Goal: Information Seeking & Learning: Learn about a topic

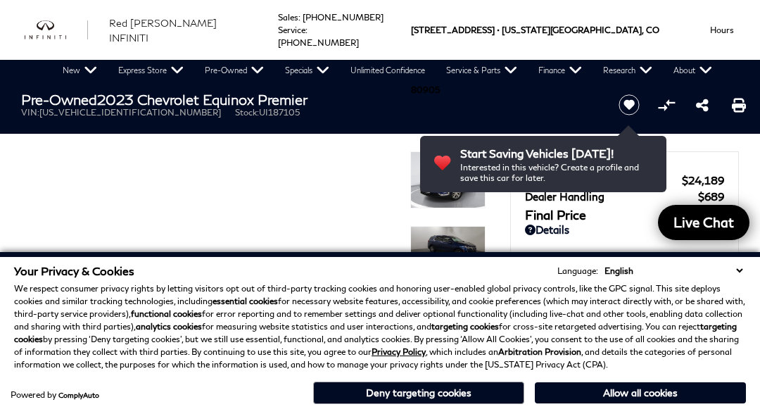
click at [445, 398] on button "Deny targeting cookies" at bounding box center [418, 392] width 211 height 23
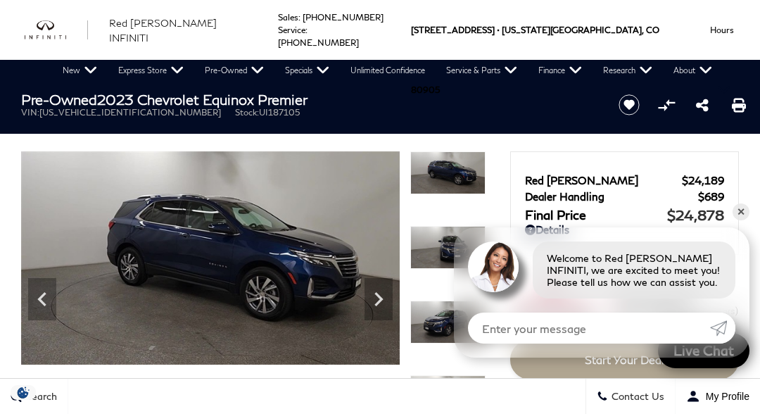
click at [386, 301] on icon "Next" at bounding box center [378, 299] width 28 height 28
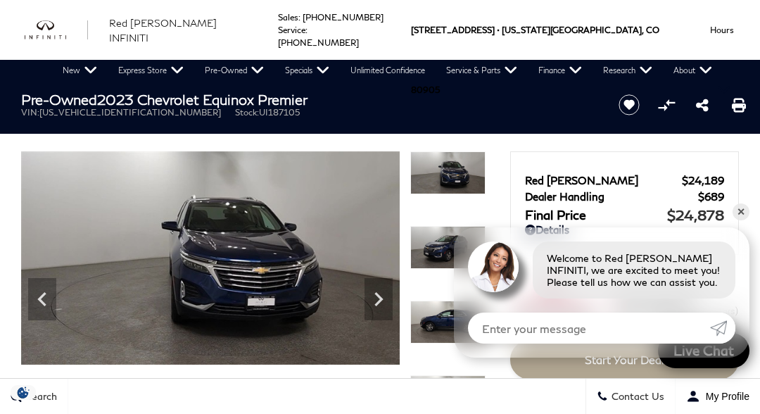
click at [384, 310] on icon "Next" at bounding box center [378, 299] width 28 height 28
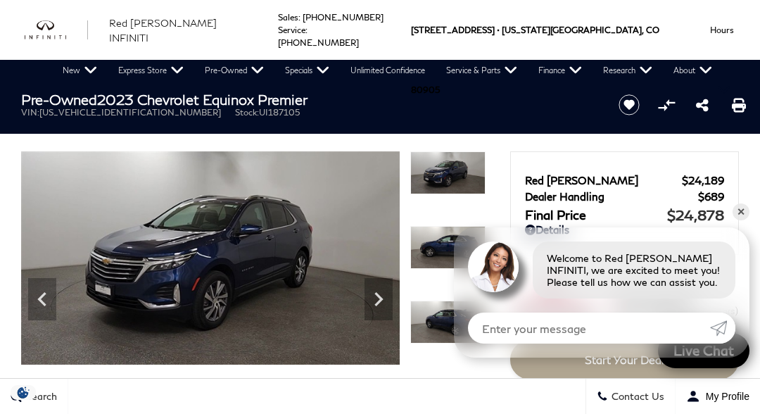
click at [389, 302] on icon "Next" at bounding box center [378, 299] width 28 height 28
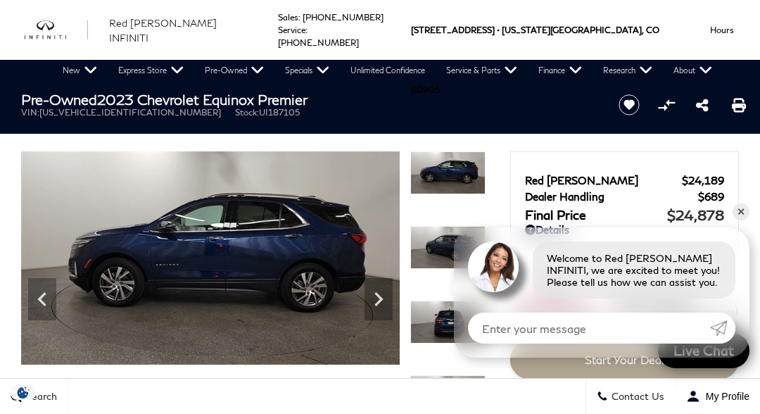
click at [388, 301] on icon "Next" at bounding box center [378, 299] width 28 height 28
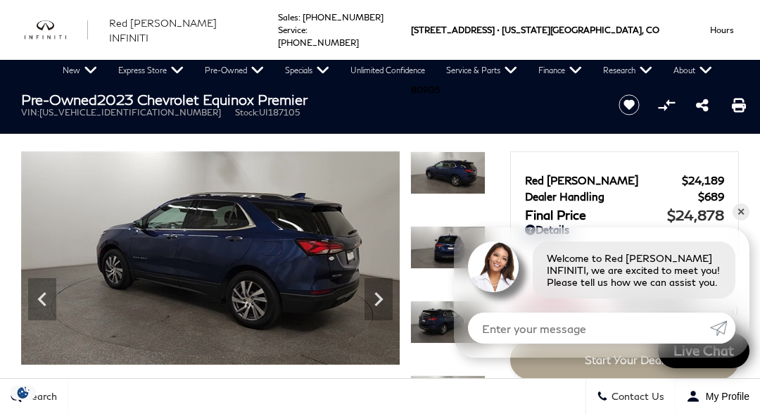
click at [381, 303] on icon "Next" at bounding box center [378, 299] width 28 height 28
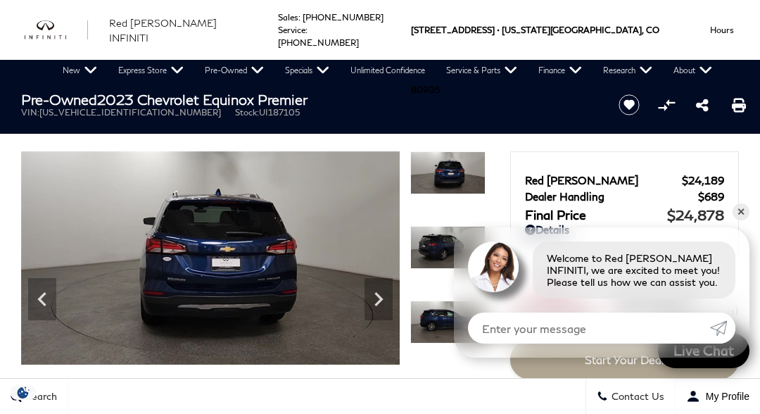
click at [384, 305] on icon "Next" at bounding box center [378, 299] width 28 height 28
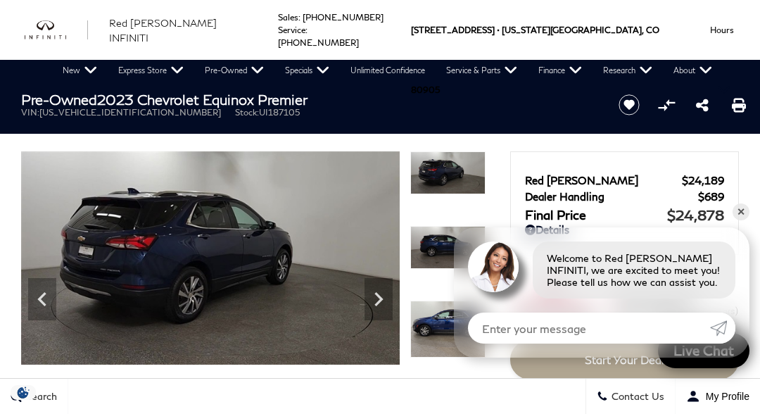
click at [380, 305] on icon "Next" at bounding box center [378, 299] width 28 height 28
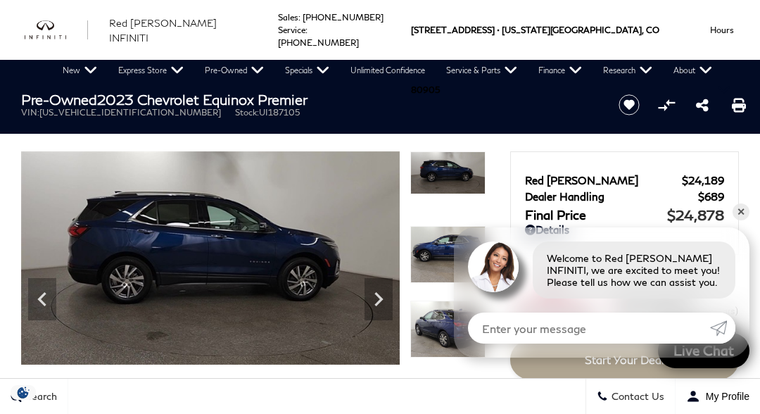
click at [383, 299] on icon "Next" at bounding box center [378, 299] width 28 height 28
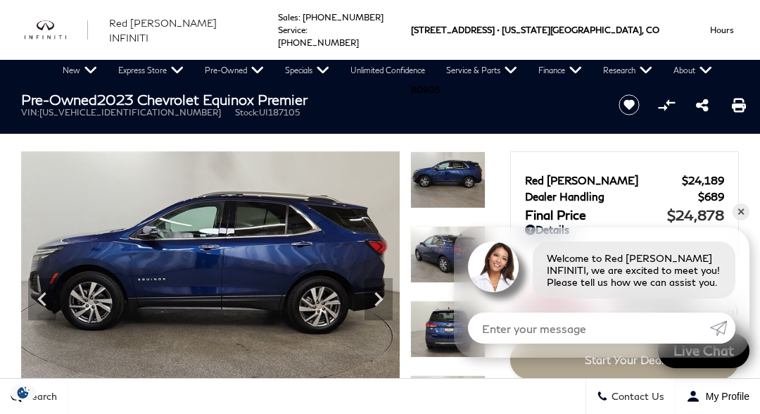
click at [387, 302] on icon "Next" at bounding box center [378, 299] width 28 height 28
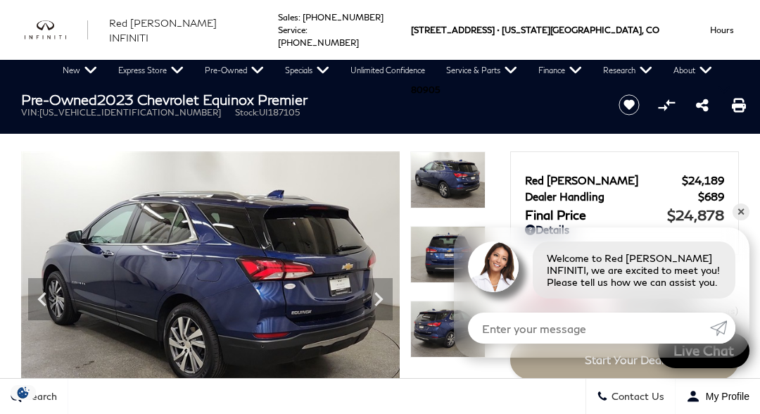
click at [388, 302] on icon "Next" at bounding box center [378, 299] width 28 height 28
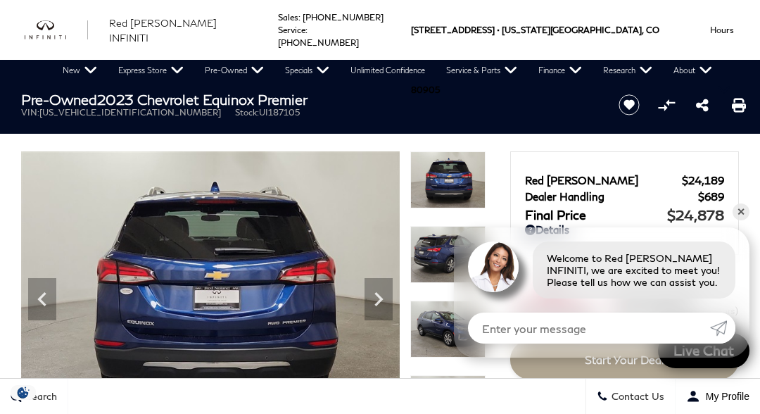
click at [387, 305] on icon "Next" at bounding box center [378, 299] width 28 height 28
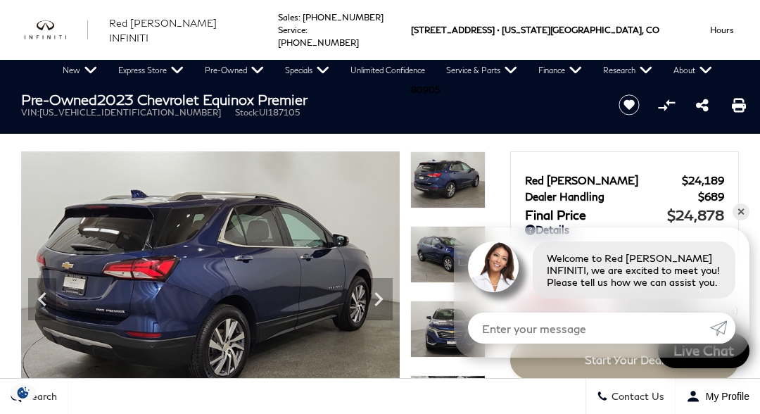
click at [388, 302] on icon "Next" at bounding box center [378, 299] width 28 height 28
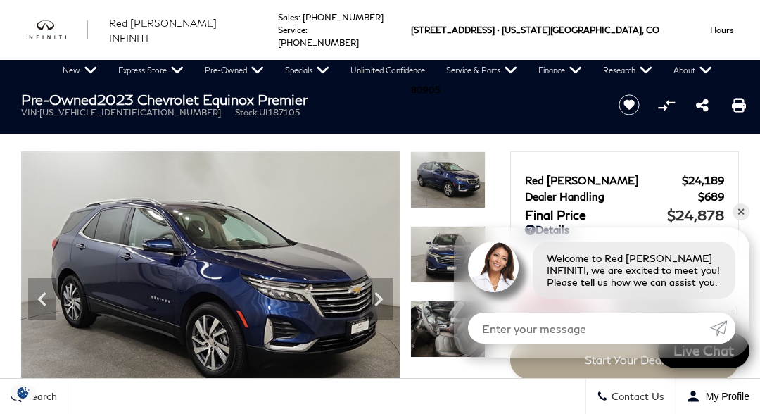
click at [390, 302] on icon "Next" at bounding box center [378, 299] width 28 height 28
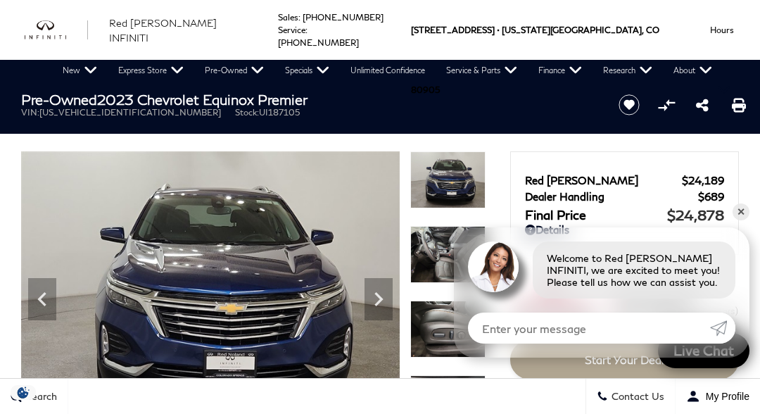
click at [385, 302] on icon "Next" at bounding box center [378, 299] width 28 height 28
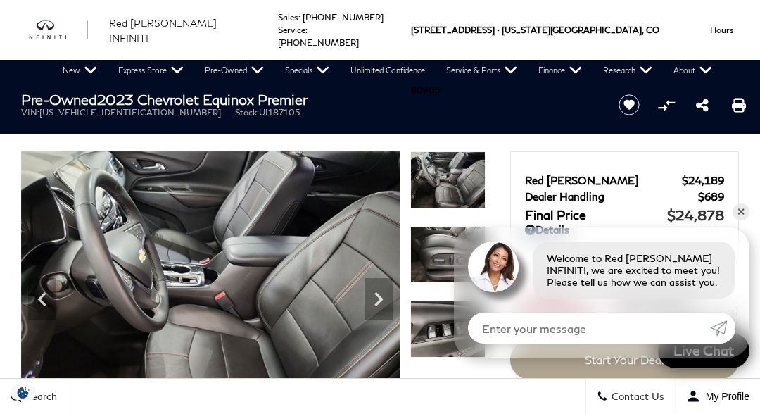
click at [386, 307] on icon "Next" at bounding box center [378, 299] width 28 height 28
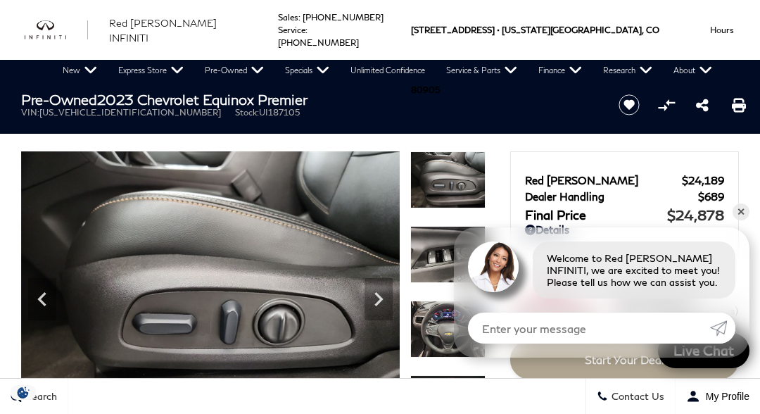
click at [386, 305] on icon "Next" at bounding box center [378, 299] width 28 height 28
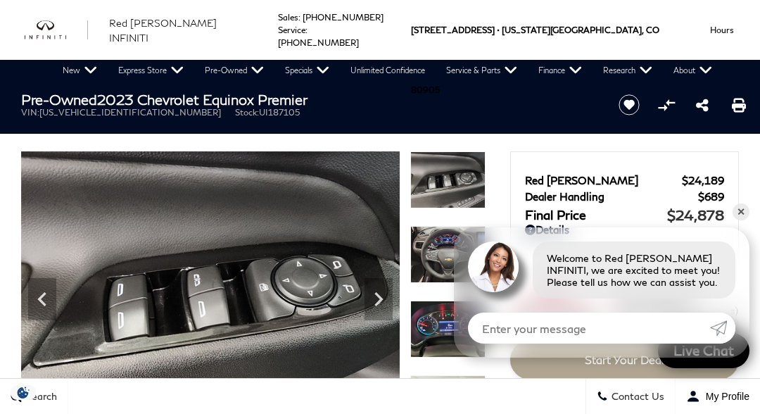
click at [384, 300] on icon "Next" at bounding box center [378, 299] width 28 height 28
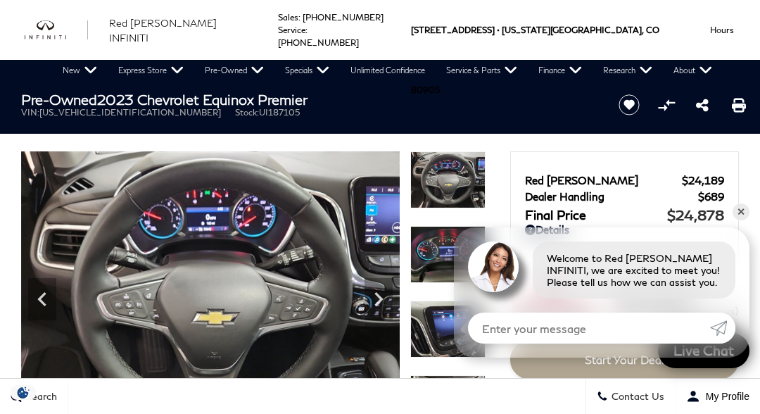
click at [385, 305] on icon "Next" at bounding box center [378, 299] width 28 height 28
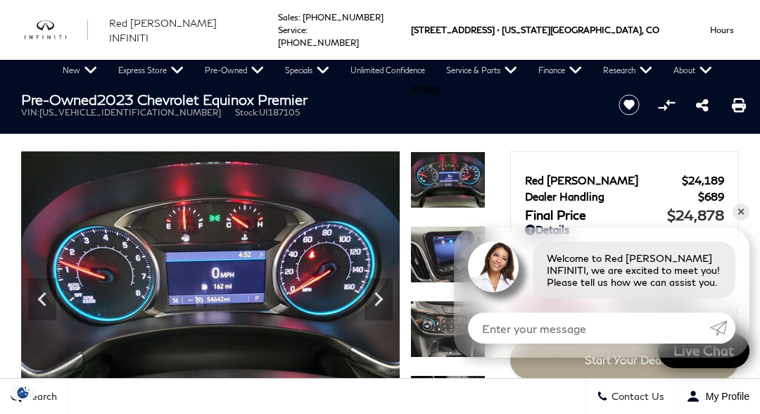
click at [387, 299] on icon "Next" at bounding box center [378, 299] width 28 height 28
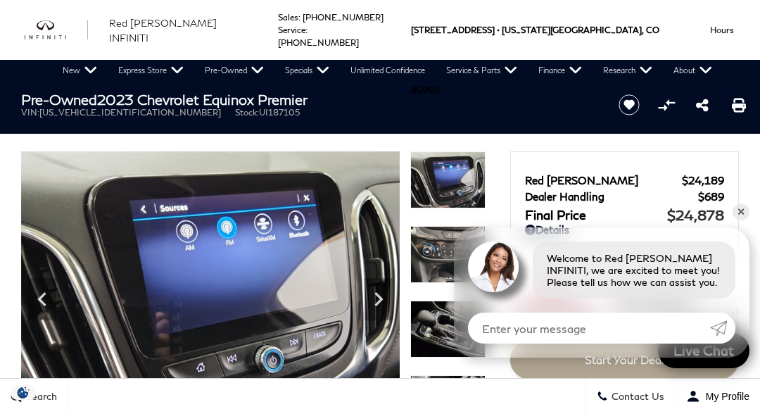
click at [380, 305] on icon "Next" at bounding box center [378, 299] width 28 height 28
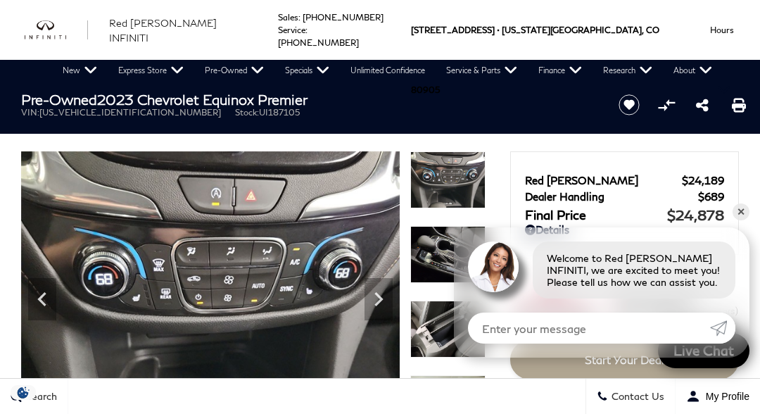
click at [389, 300] on icon "Next" at bounding box center [378, 299] width 28 height 28
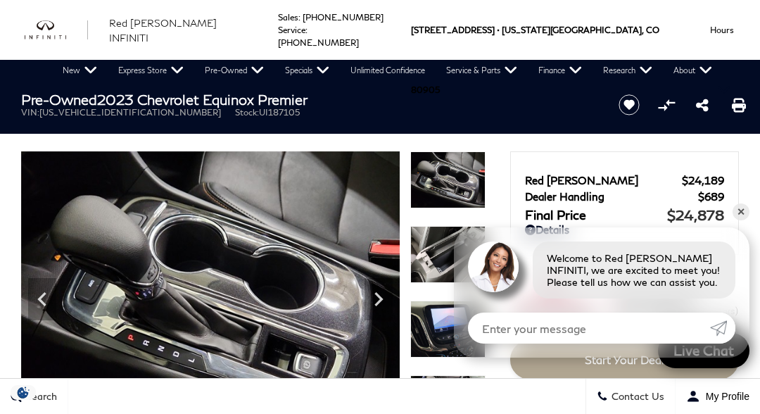
click at [385, 306] on icon "Next" at bounding box center [378, 299] width 28 height 28
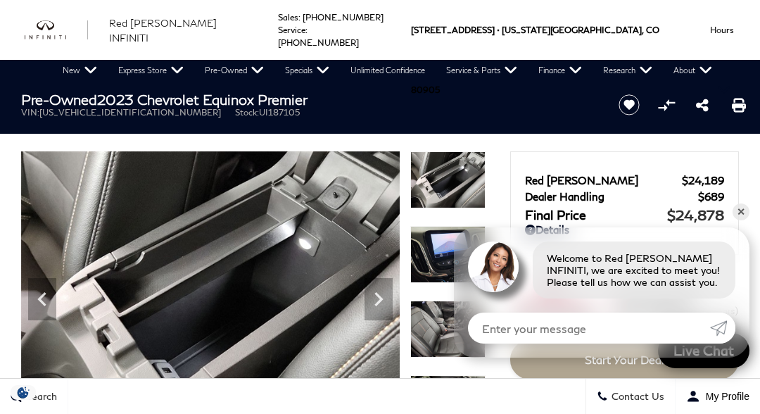
click at [381, 304] on icon "Next" at bounding box center [378, 299] width 28 height 28
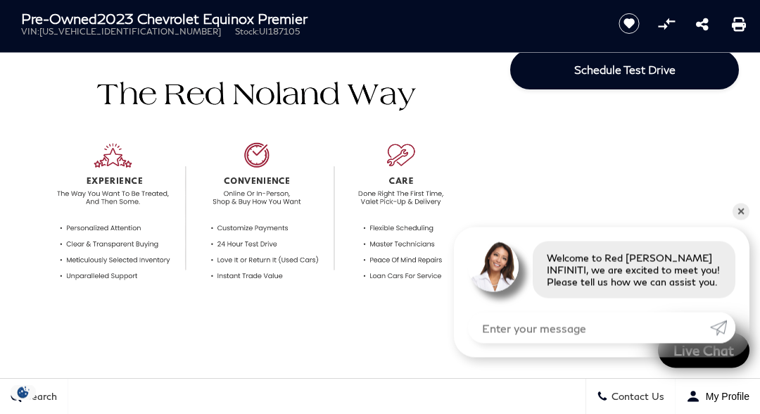
scroll to position [343, 0]
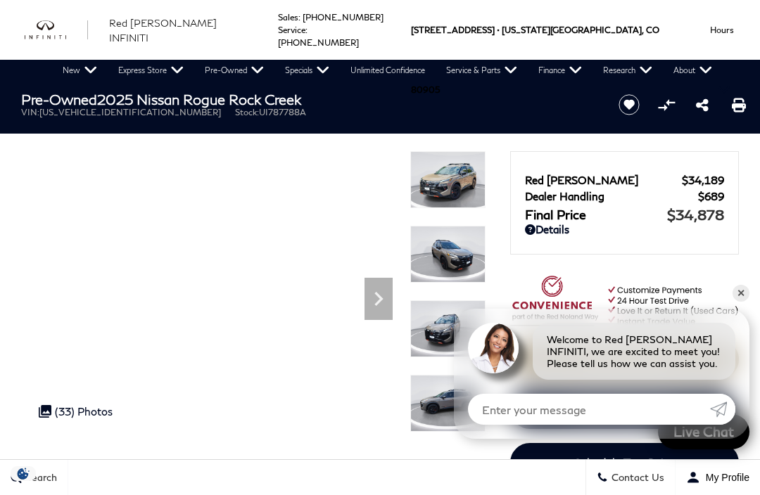
click at [387, 310] on icon "Next" at bounding box center [378, 299] width 28 height 28
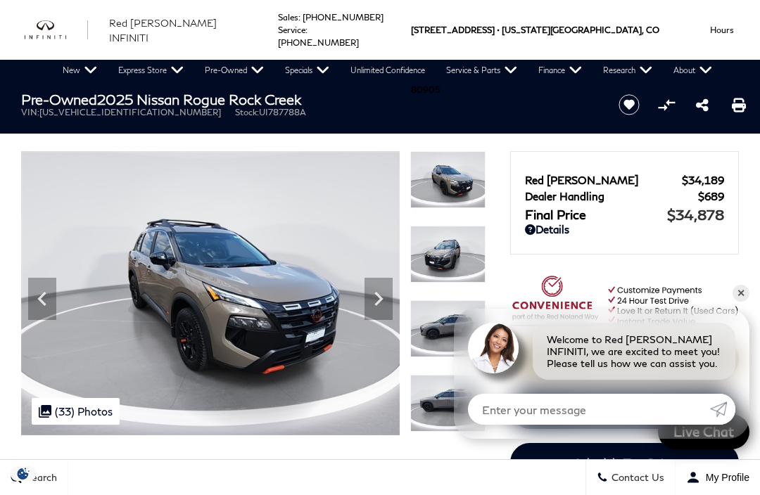
click at [391, 302] on icon "Next" at bounding box center [378, 299] width 28 height 28
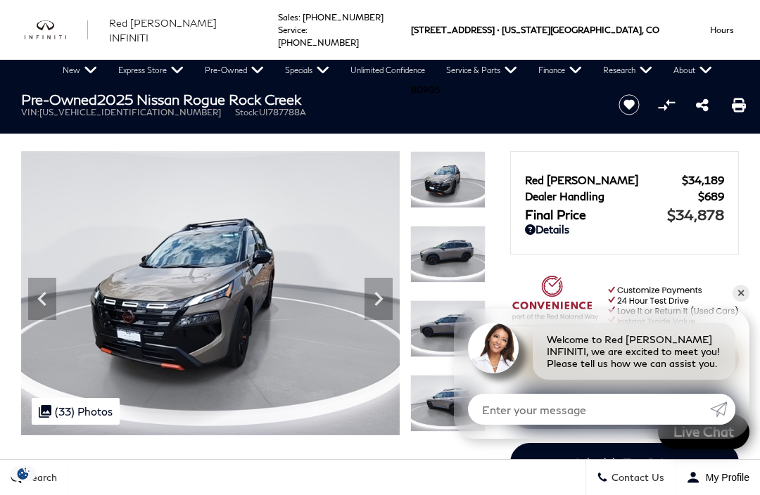
click at [393, 300] on img at bounding box center [210, 293] width 379 height 284
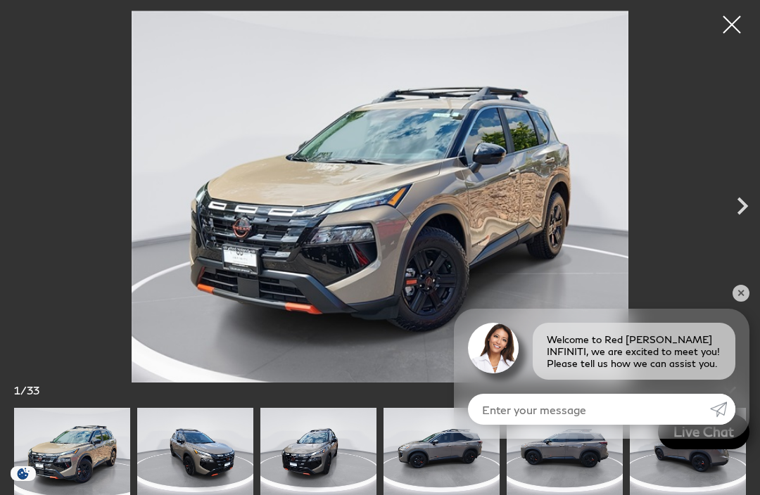
click at [750, 202] on icon "Next" at bounding box center [742, 206] width 35 height 35
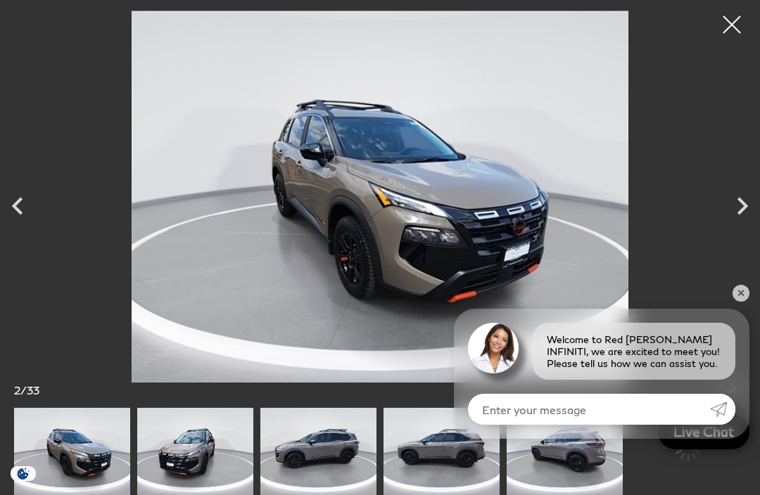
click at [750, 210] on icon "Next" at bounding box center [742, 206] width 35 height 35
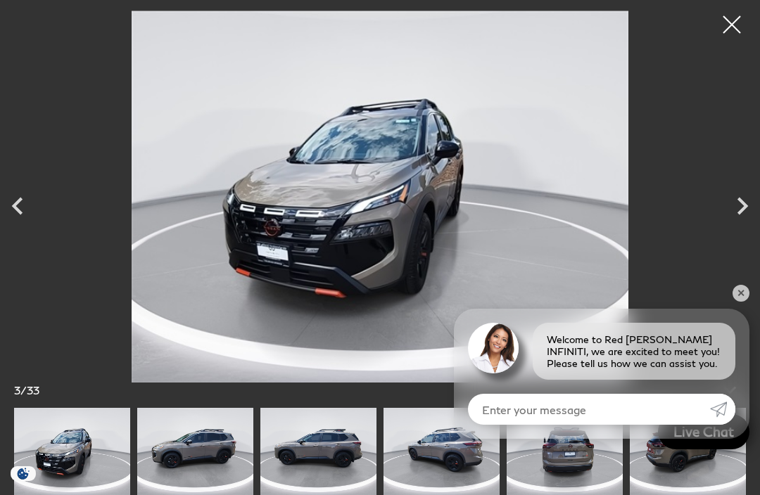
click at [747, 218] on icon "Next" at bounding box center [742, 206] width 35 height 35
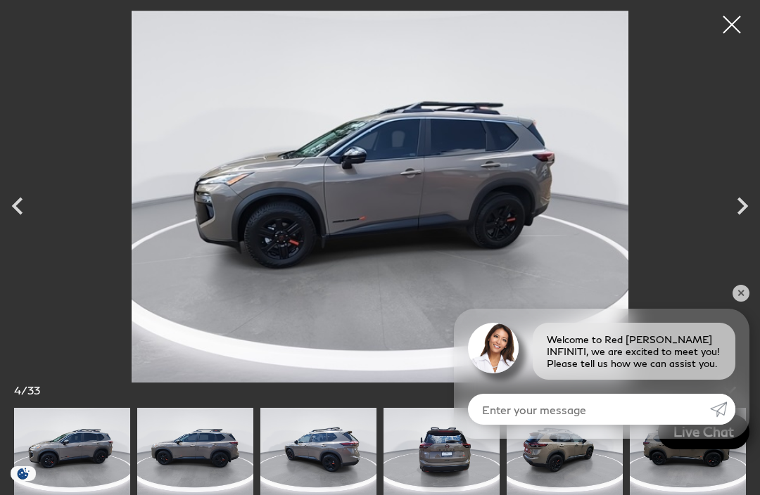
click at [751, 214] on icon "Next" at bounding box center [742, 206] width 35 height 35
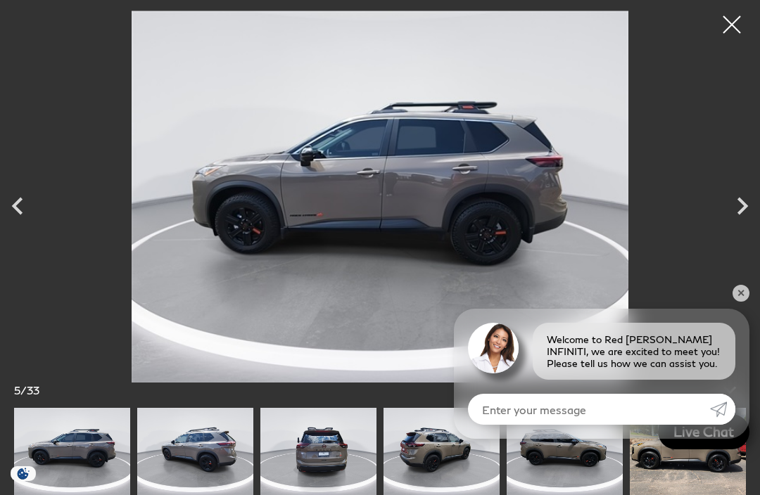
click at [750, 210] on icon "Next" at bounding box center [742, 206] width 35 height 35
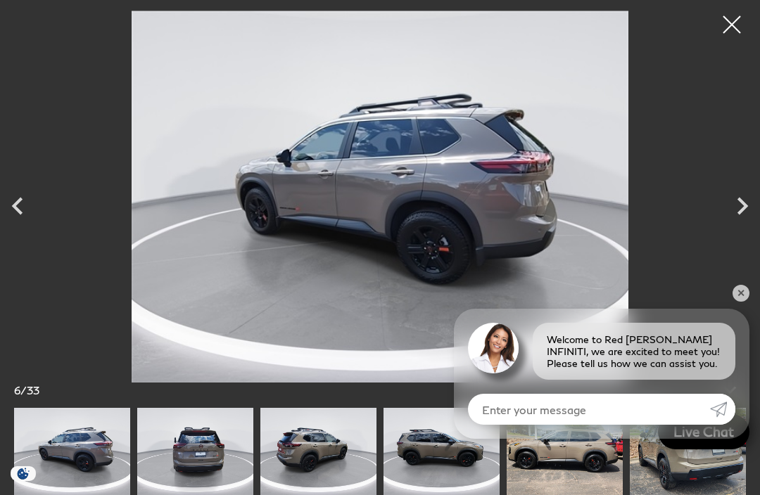
click at [746, 210] on icon "Next" at bounding box center [742, 206] width 35 height 35
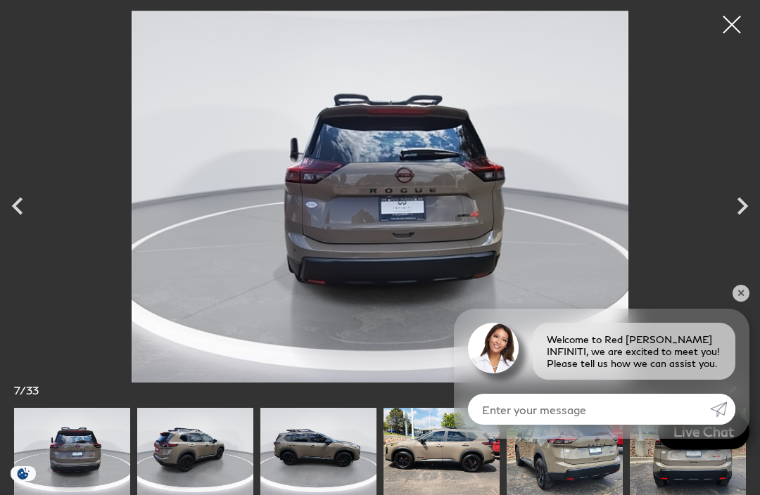
click at [753, 210] on icon "Next" at bounding box center [742, 206] width 35 height 35
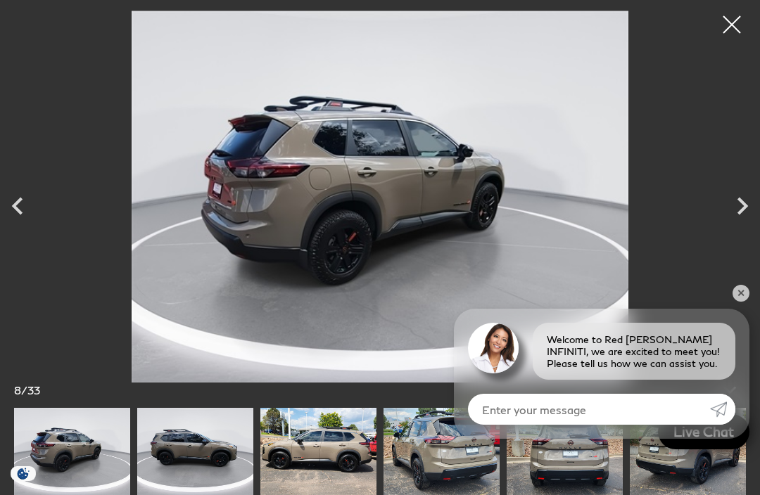
click at [748, 210] on icon "Next" at bounding box center [742, 206] width 35 height 35
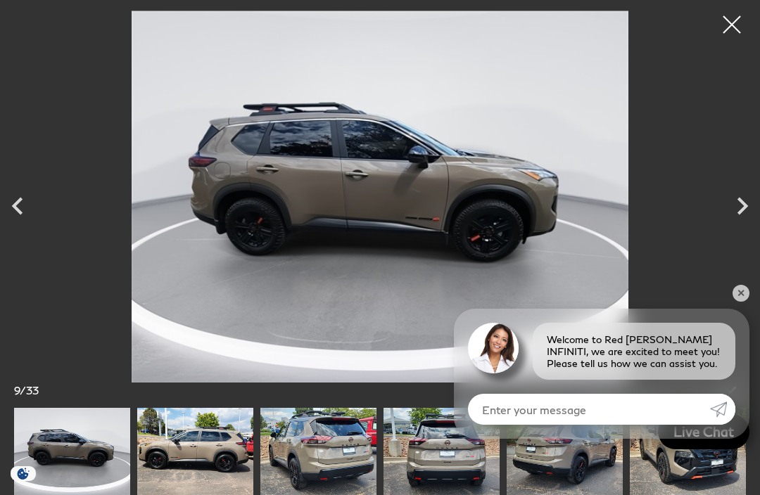
click at [751, 206] on icon "Next" at bounding box center [742, 206] width 35 height 35
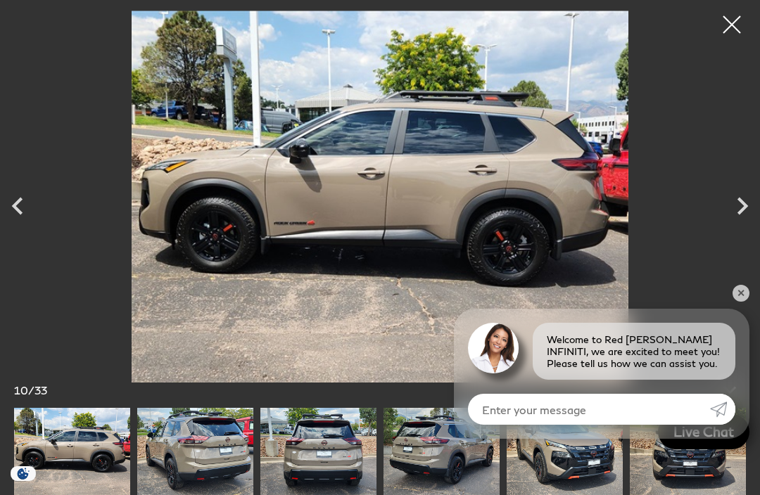
click at [754, 208] on icon "Next" at bounding box center [742, 206] width 35 height 35
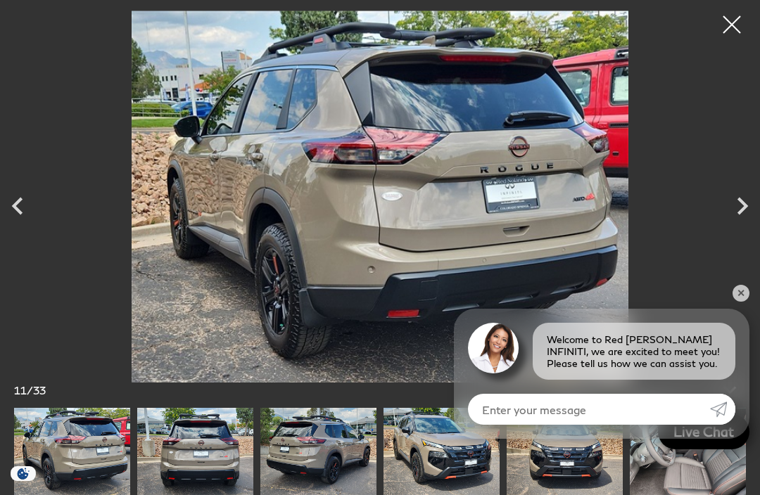
click at [751, 209] on icon "Next" at bounding box center [742, 206] width 35 height 35
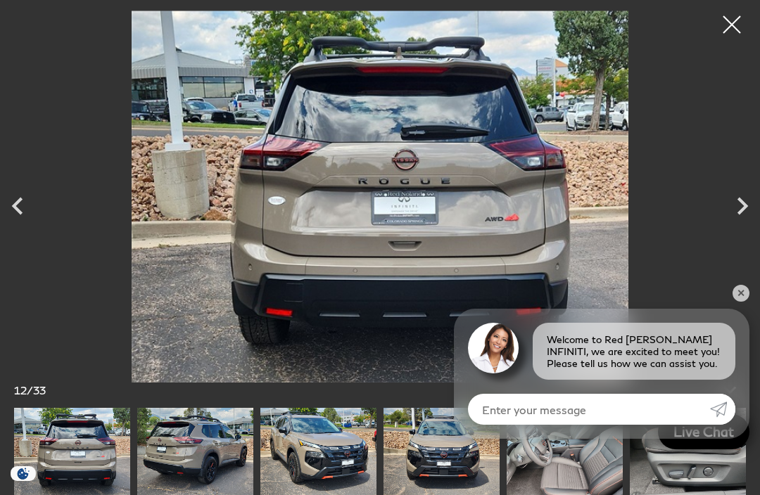
click at [749, 206] on icon "Next" at bounding box center [742, 206] width 35 height 35
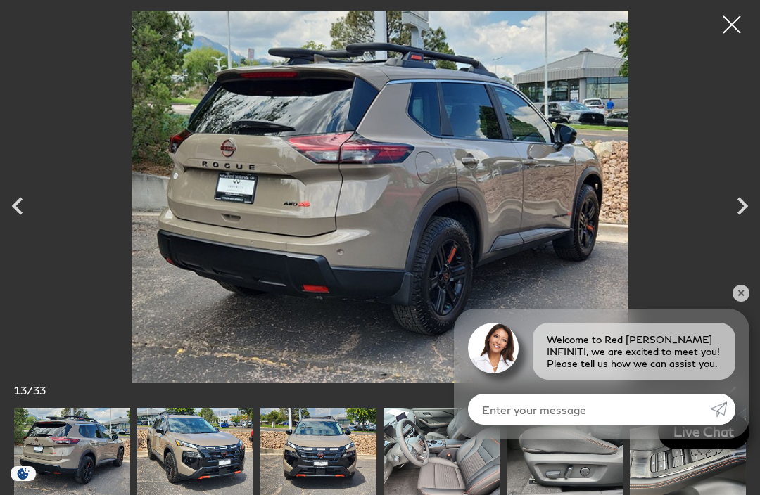
click at [757, 211] on icon "Next" at bounding box center [742, 206] width 35 height 35
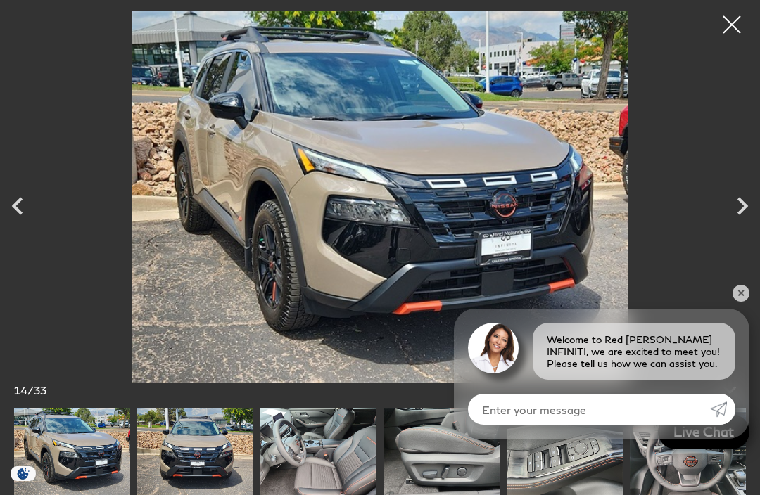
click at [750, 206] on icon "Next" at bounding box center [742, 206] width 35 height 35
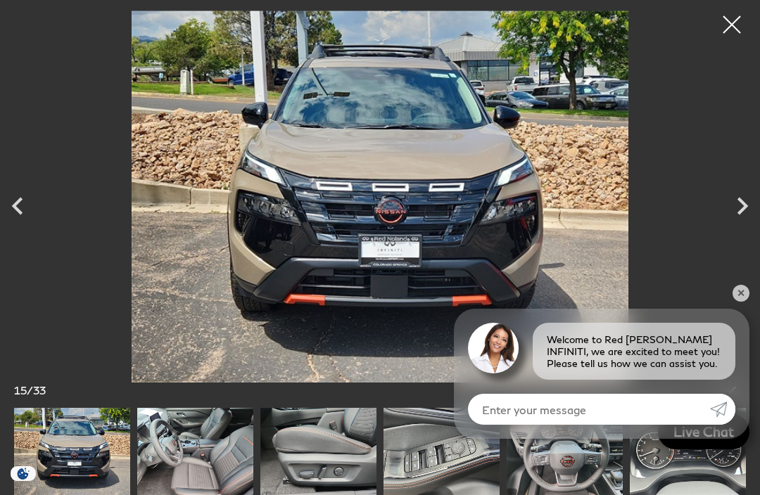
click at [752, 204] on icon "Next" at bounding box center [742, 206] width 35 height 35
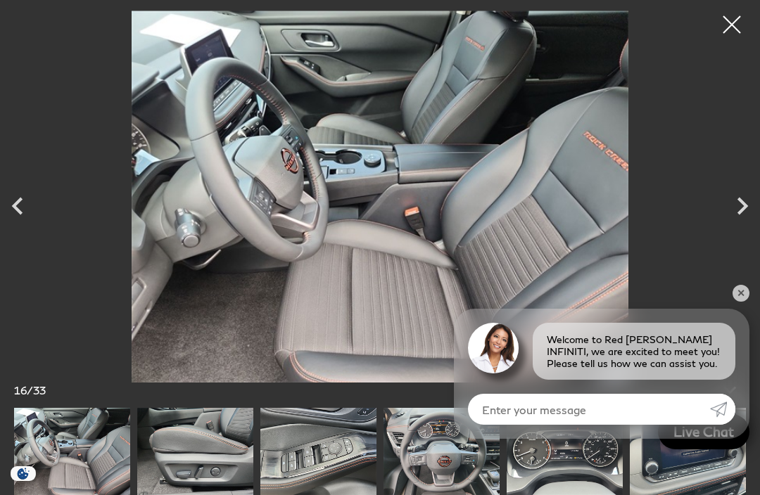
click at [749, 219] on icon "Next" at bounding box center [742, 206] width 35 height 35
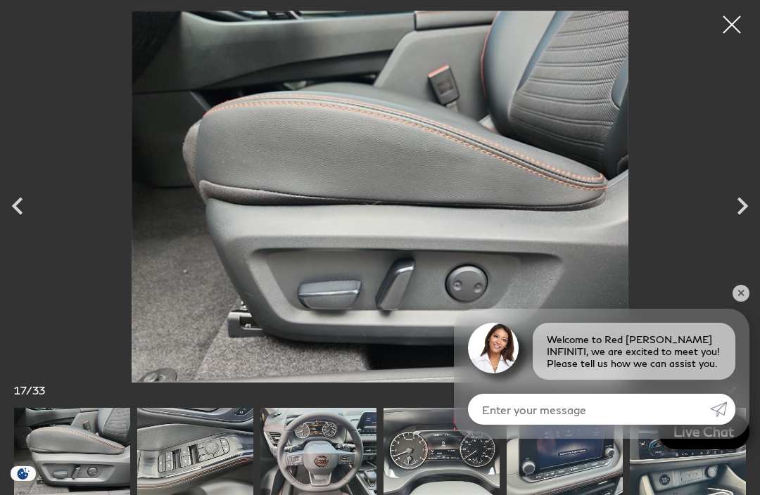
click at [738, 208] on icon "Next" at bounding box center [742, 206] width 35 height 35
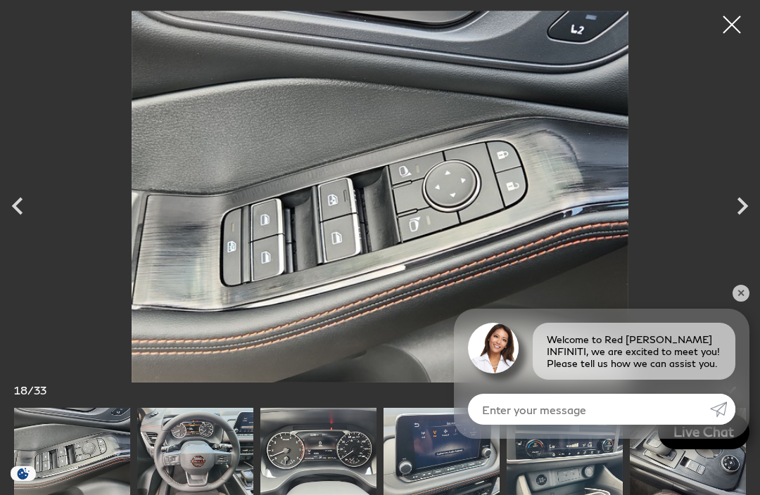
click at [734, 212] on icon "Next" at bounding box center [742, 206] width 35 height 35
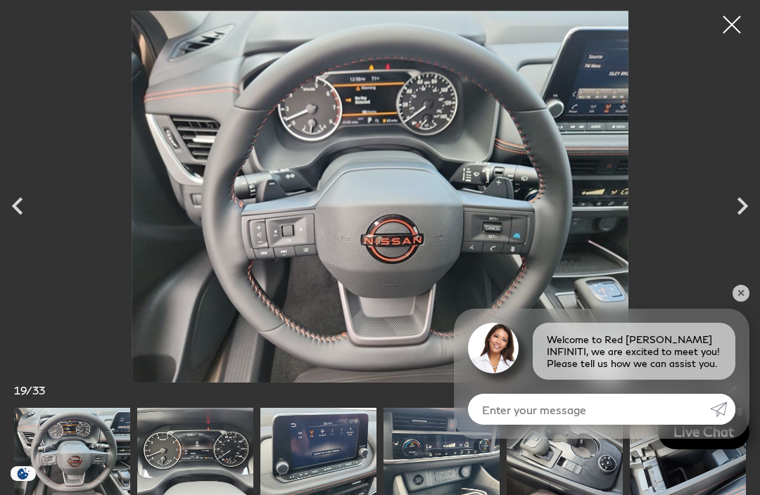
click at [738, 222] on icon "Next" at bounding box center [742, 206] width 35 height 35
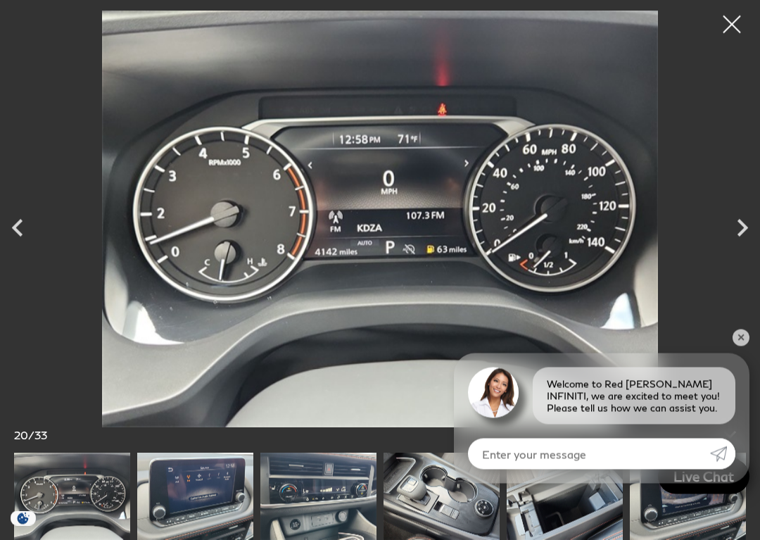
scroll to position [345, 0]
click at [731, 34] on div at bounding box center [731, 24] width 35 height 35
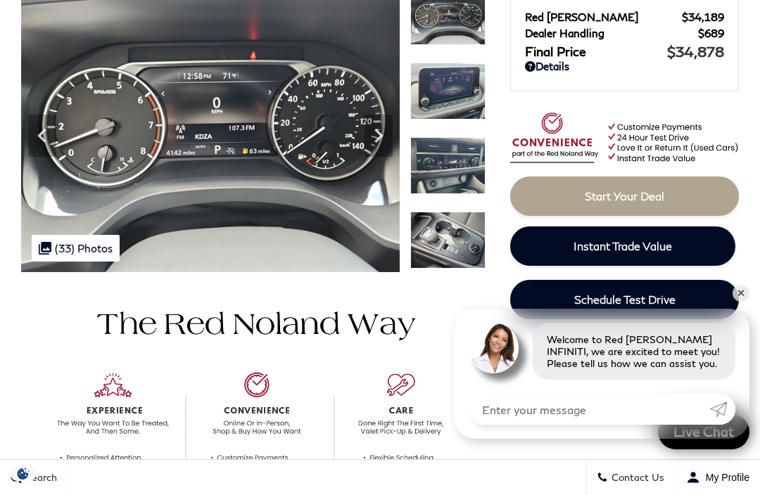
scroll to position [0, 0]
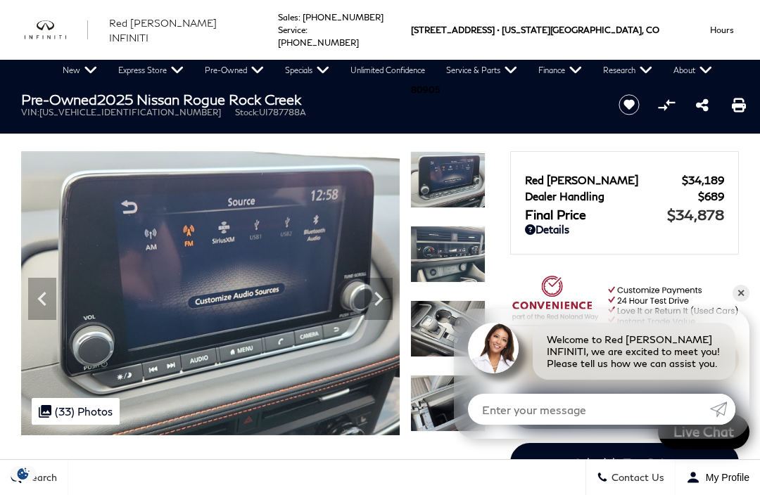
click at [367, 334] on img at bounding box center [210, 293] width 379 height 284
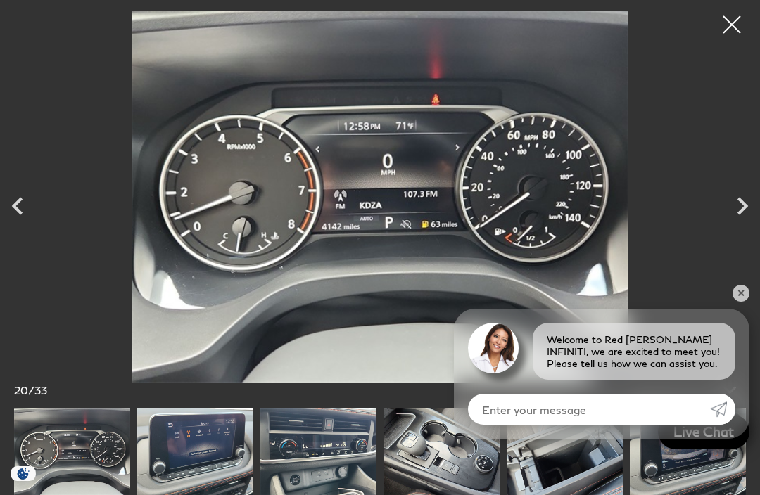
click at [21, 210] on icon "Previous" at bounding box center [17, 206] width 35 height 35
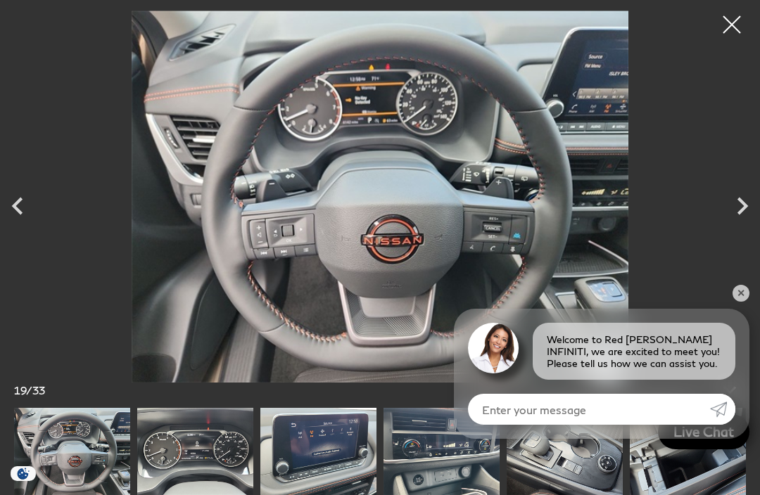
click at [18, 213] on icon "Previous" at bounding box center [17, 206] width 35 height 35
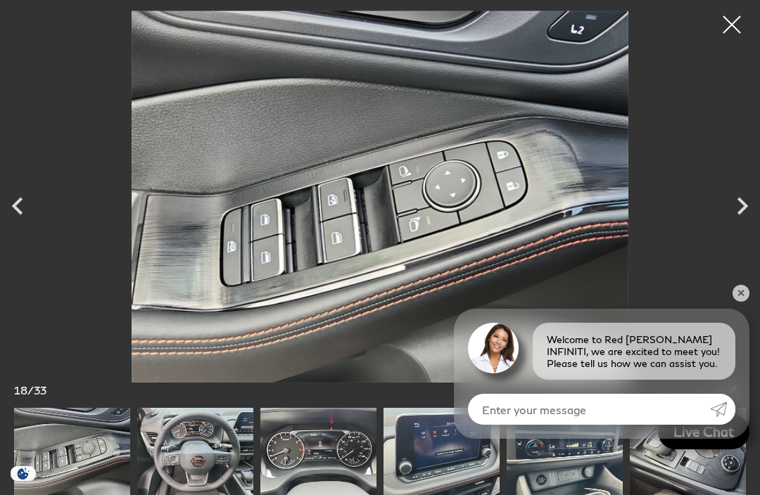
click at [21, 212] on icon "Previous" at bounding box center [17, 206] width 11 height 18
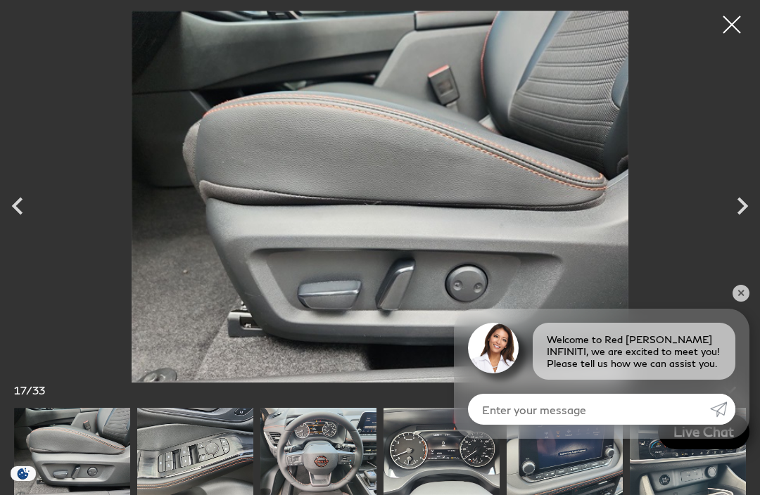
click at [18, 197] on icon "Previous" at bounding box center [17, 206] width 35 height 35
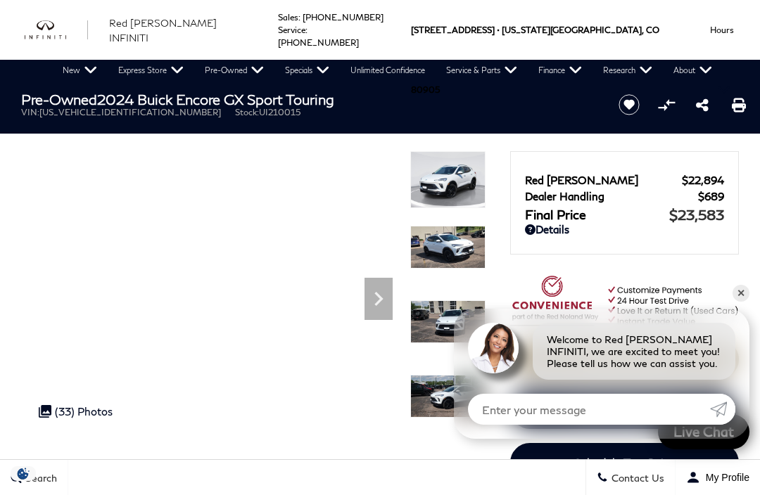
click at [374, 302] on icon "Next" at bounding box center [378, 299] width 28 height 28
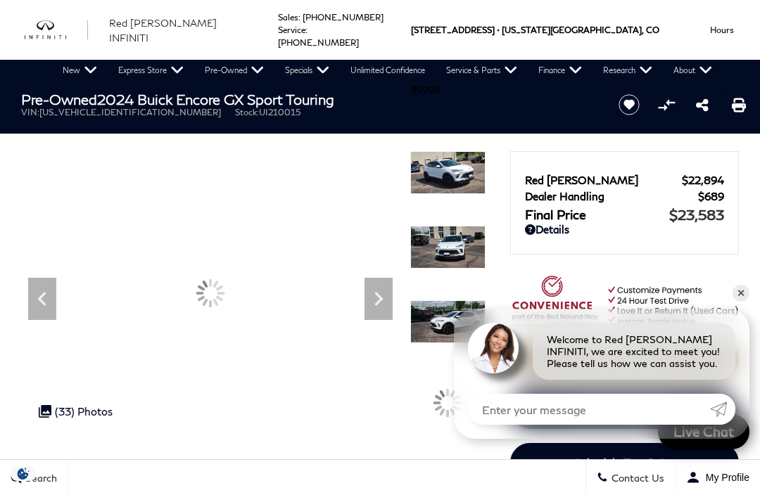
click at [385, 295] on icon "Next" at bounding box center [378, 299] width 28 height 28
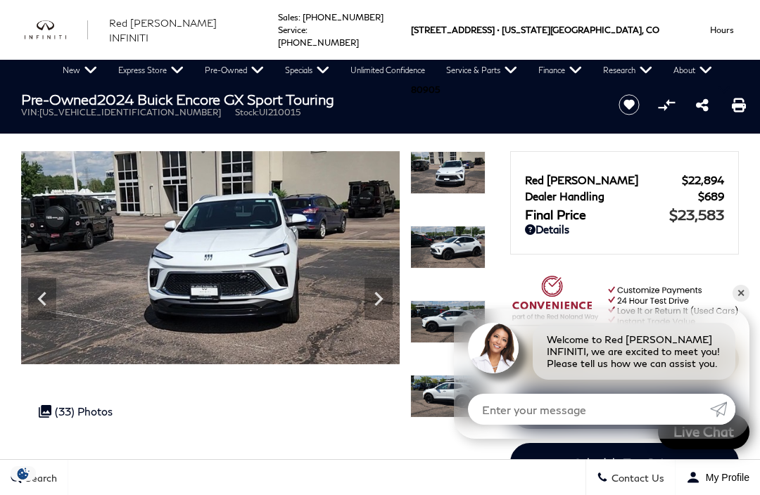
click at [383, 304] on icon "Next" at bounding box center [378, 299] width 28 height 28
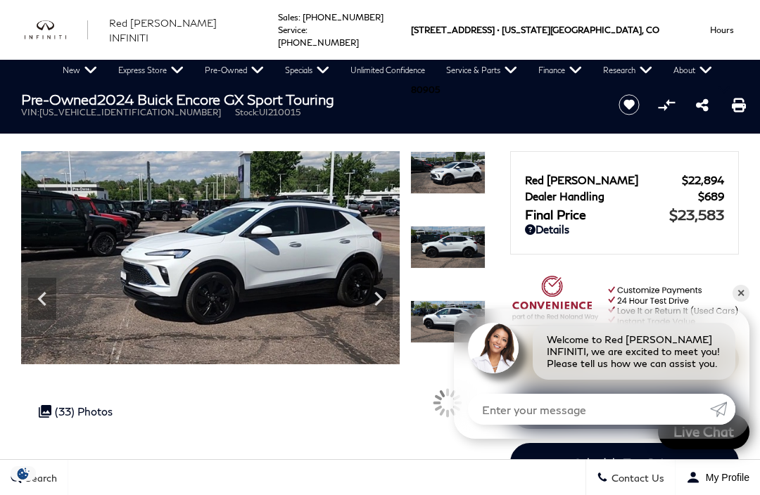
click at [385, 307] on icon "Next" at bounding box center [378, 299] width 28 height 28
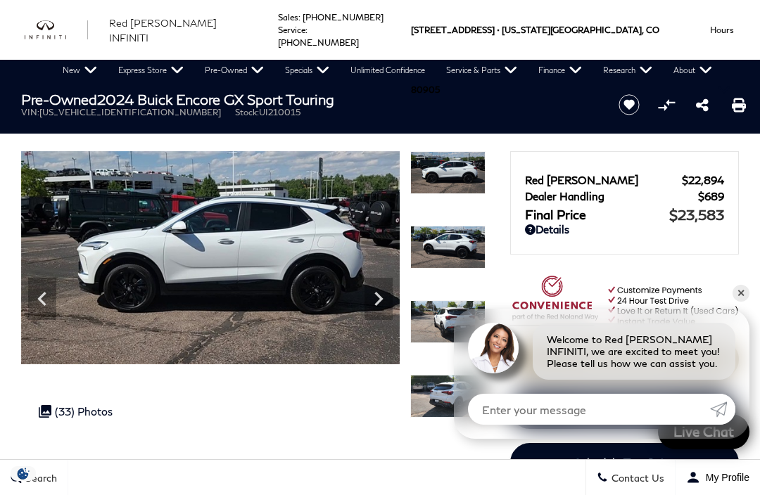
click at [391, 301] on icon "Next" at bounding box center [378, 299] width 28 height 28
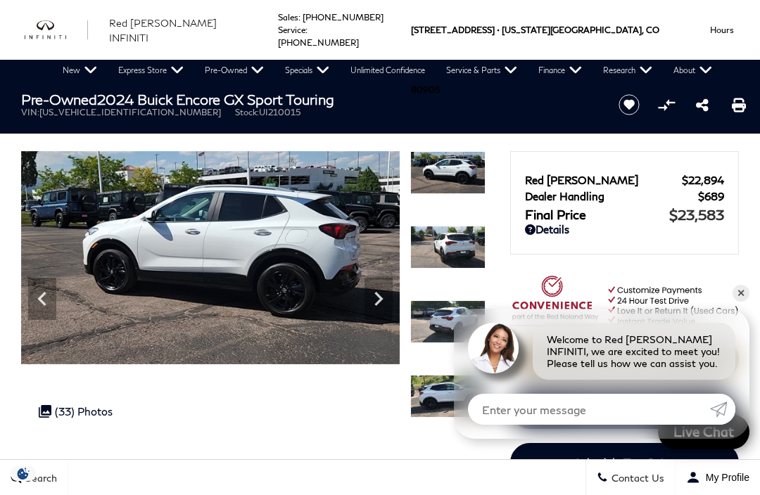
click at [393, 309] on img at bounding box center [210, 257] width 379 height 213
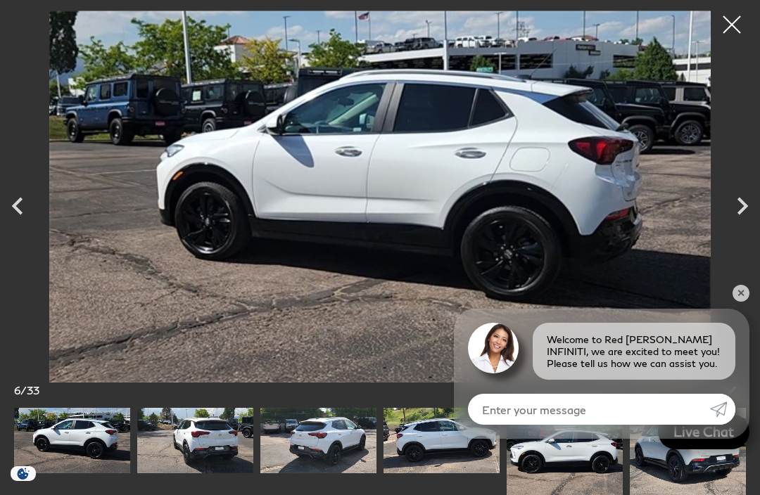
click at [740, 206] on icon "Next" at bounding box center [742, 206] width 35 height 35
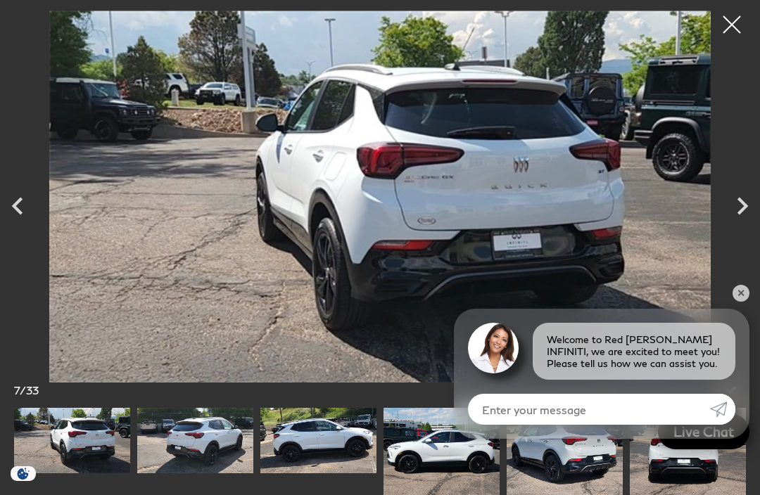
click at [729, 210] on icon "Next" at bounding box center [742, 206] width 35 height 35
click at [737, 206] on icon "Next" at bounding box center [742, 206] width 35 height 35
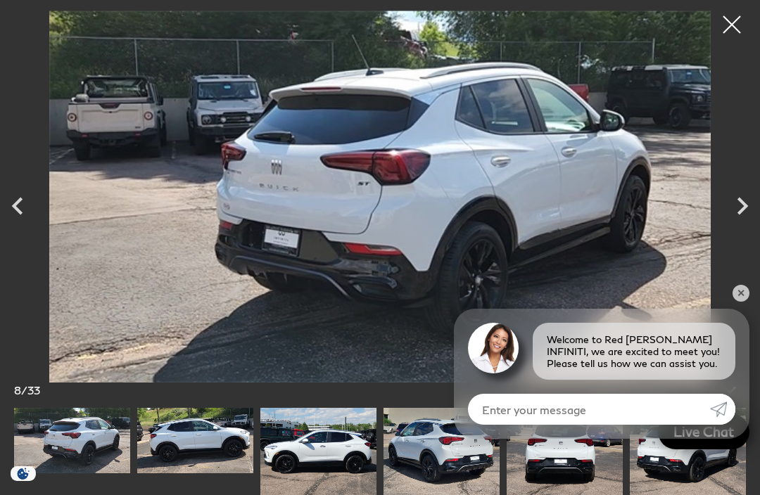
click at [753, 208] on icon "Next" at bounding box center [742, 206] width 35 height 35
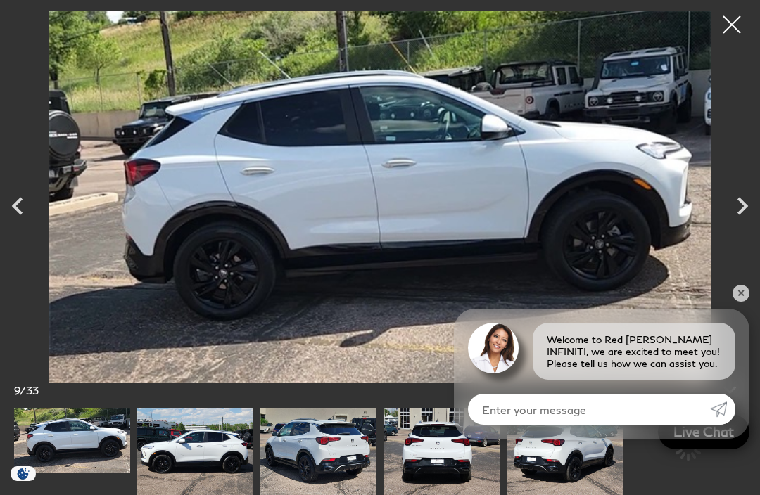
click at [745, 205] on icon "Next" at bounding box center [742, 206] width 11 height 18
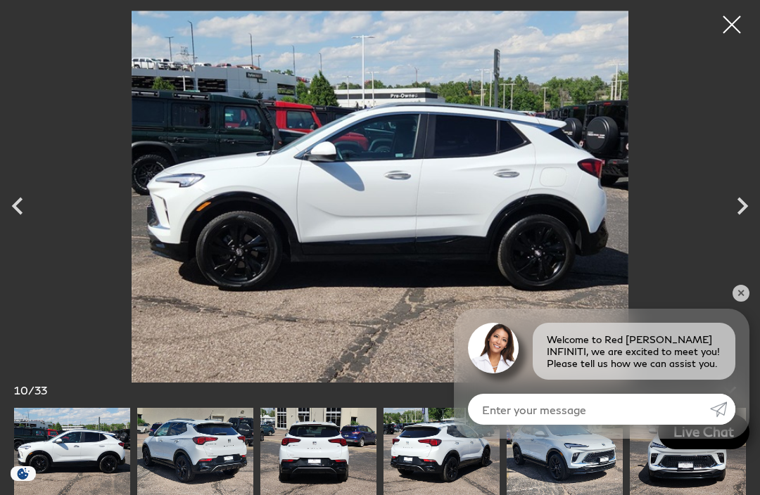
click at [744, 202] on icon "Next" at bounding box center [742, 206] width 11 height 18
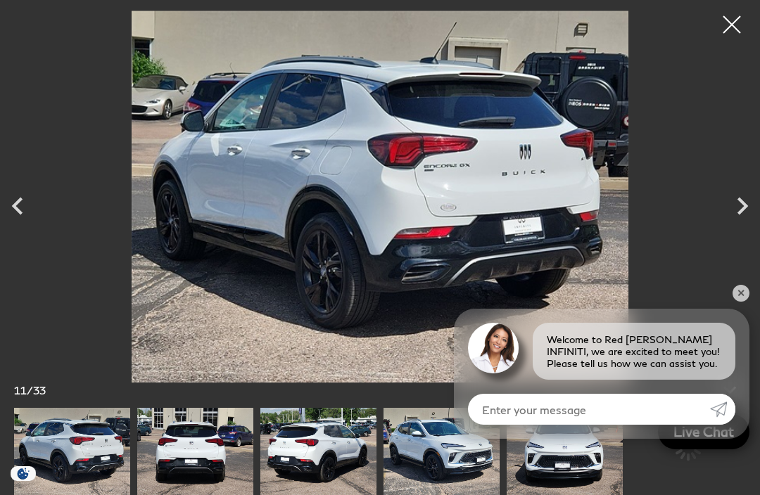
click at [751, 206] on icon "Next" at bounding box center [742, 206] width 35 height 35
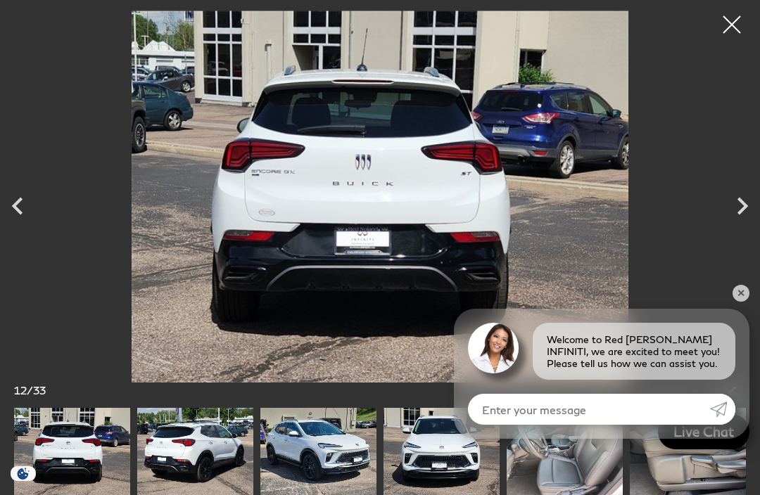
click at [753, 208] on icon "Next" at bounding box center [742, 206] width 35 height 35
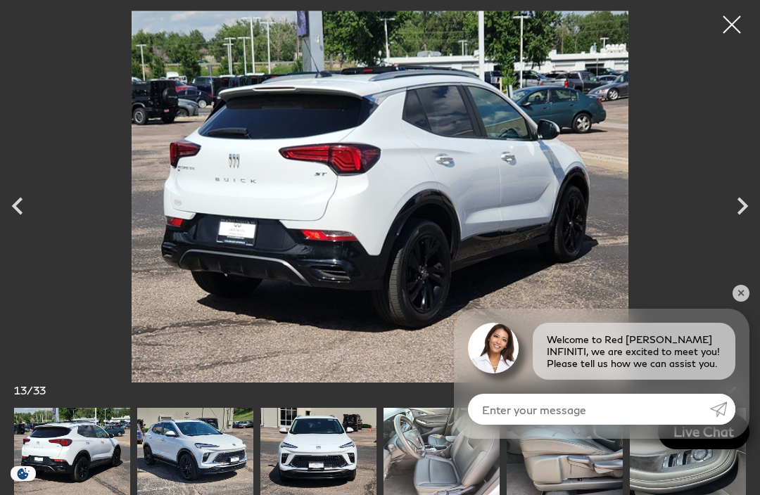
click at [749, 208] on icon "Next" at bounding box center [742, 206] width 35 height 35
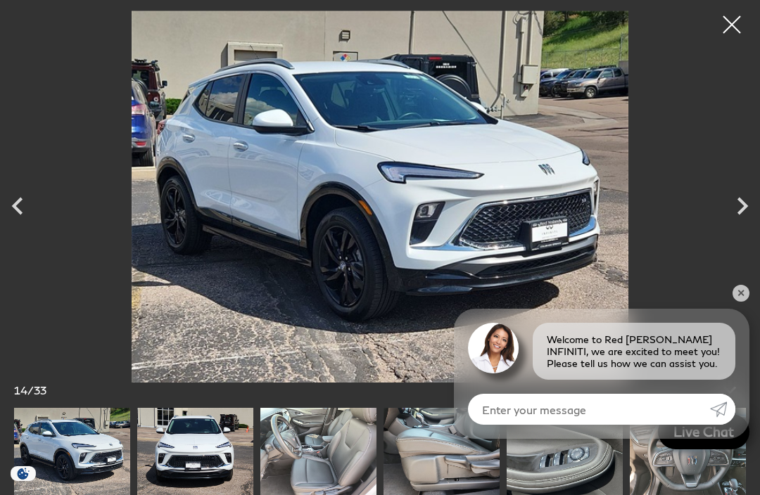
click at [748, 211] on icon "Next" at bounding box center [742, 206] width 35 height 35
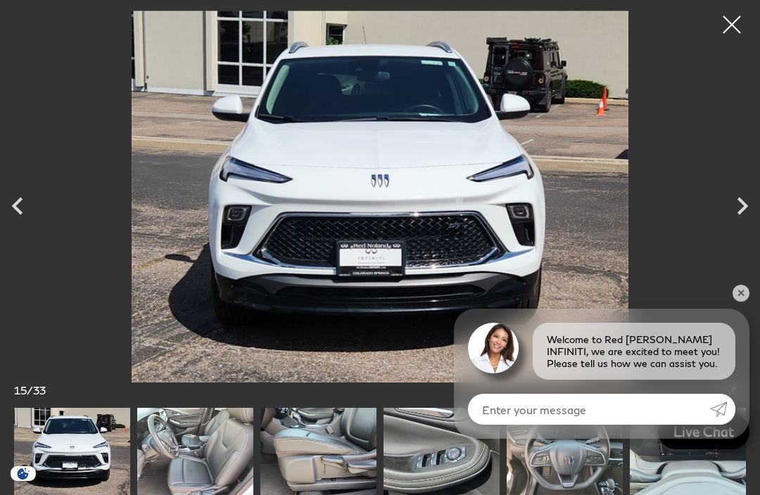
click at [747, 212] on icon "Next" at bounding box center [742, 206] width 35 height 35
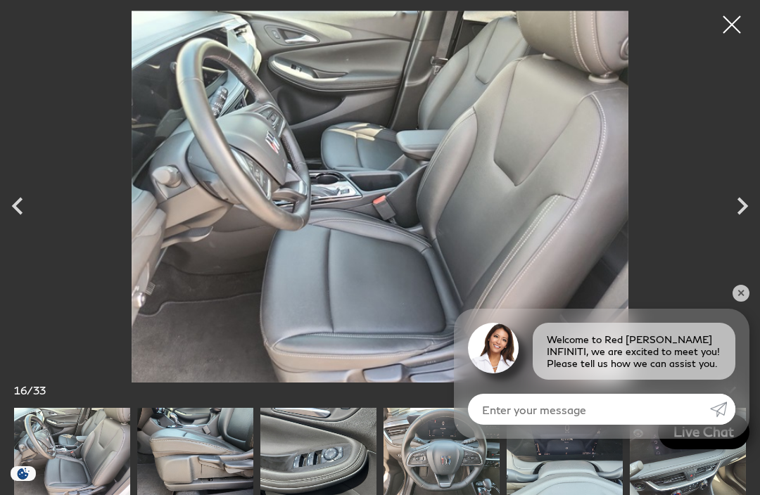
click at [755, 213] on icon "Next" at bounding box center [742, 206] width 35 height 35
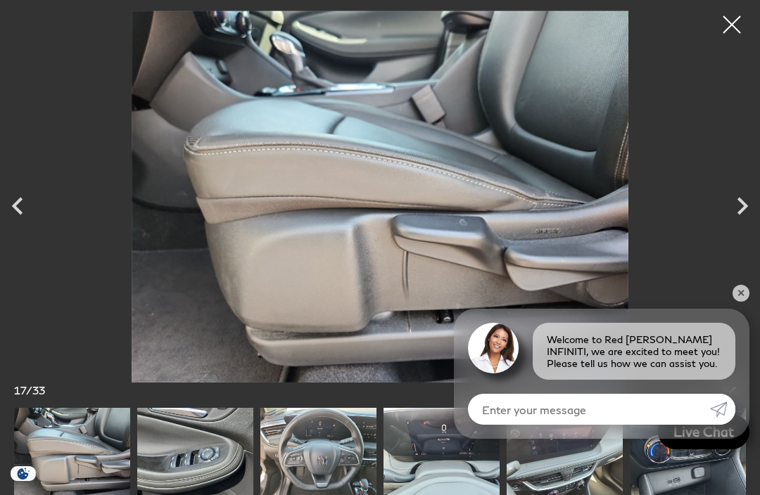
click at [8, 208] on icon "Previous" at bounding box center [17, 206] width 35 height 35
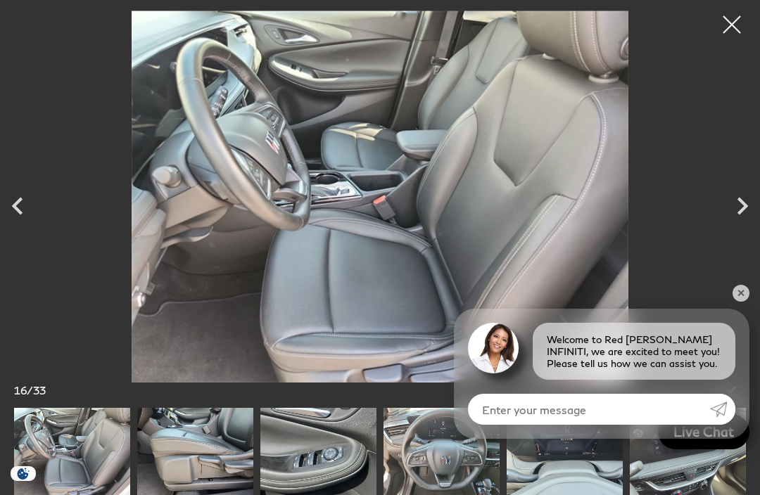
click at [747, 207] on icon "Next" at bounding box center [742, 206] width 35 height 35
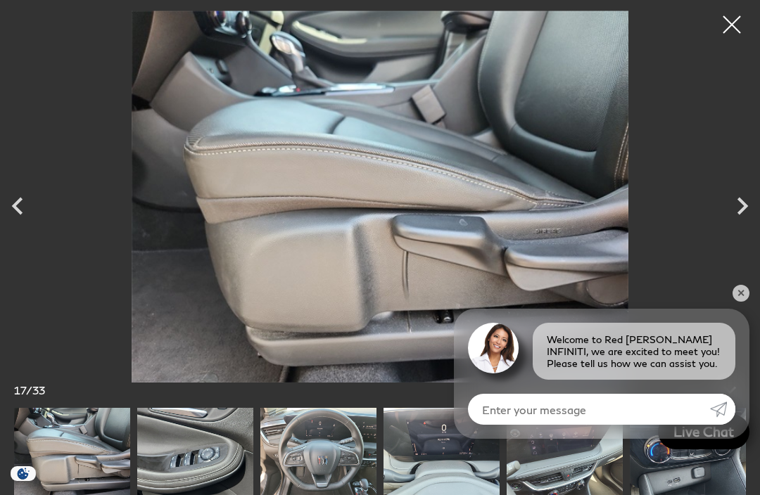
click at [741, 205] on icon "Next" at bounding box center [742, 206] width 35 height 35
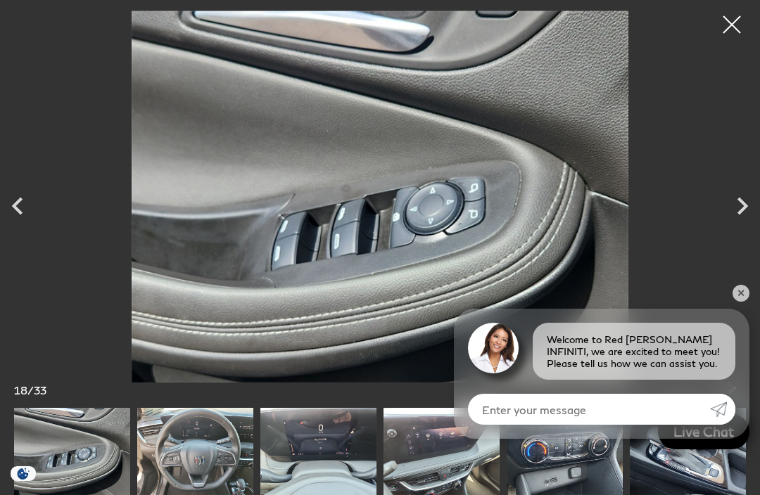
click at [746, 207] on icon "Next" at bounding box center [742, 206] width 11 height 18
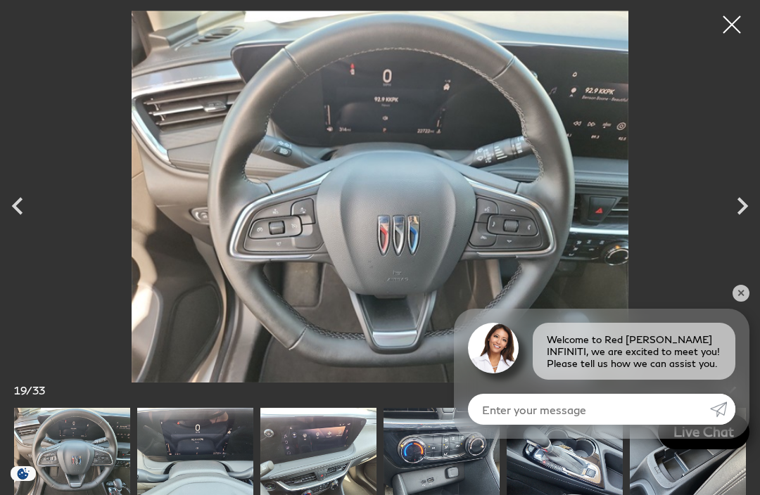
click at [743, 205] on icon "Next" at bounding box center [742, 206] width 11 height 18
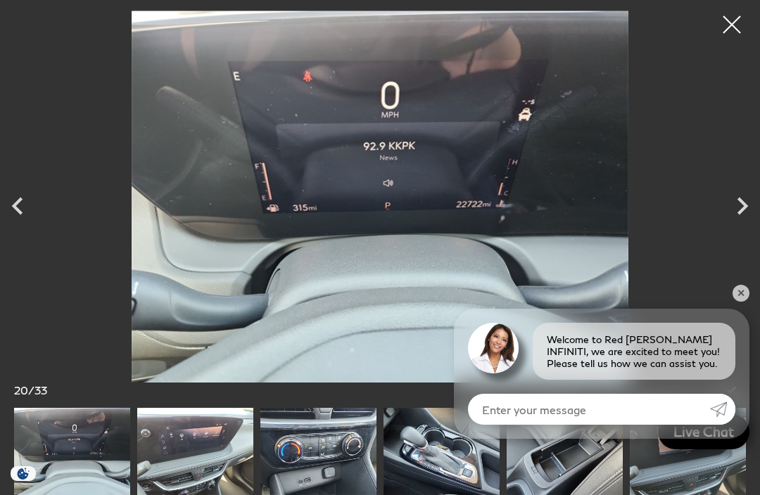
click at [749, 206] on icon "Next" at bounding box center [742, 206] width 35 height 35
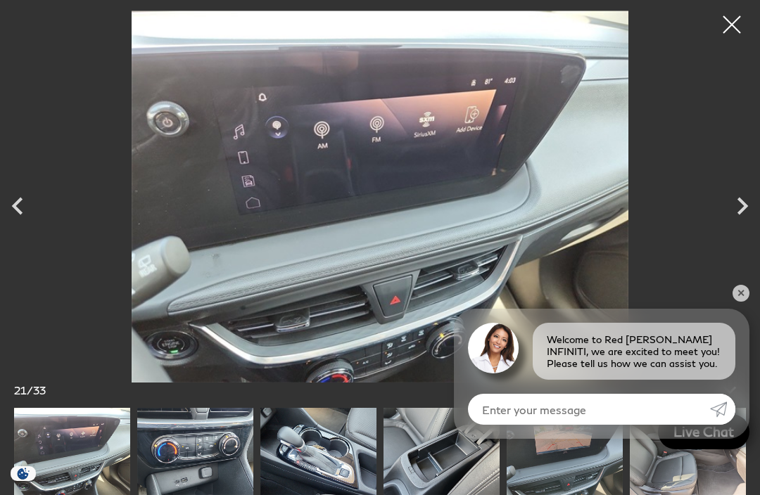
click at [753, 209] on icon "Next" at bounding box center [742, 206] width 35 height 35
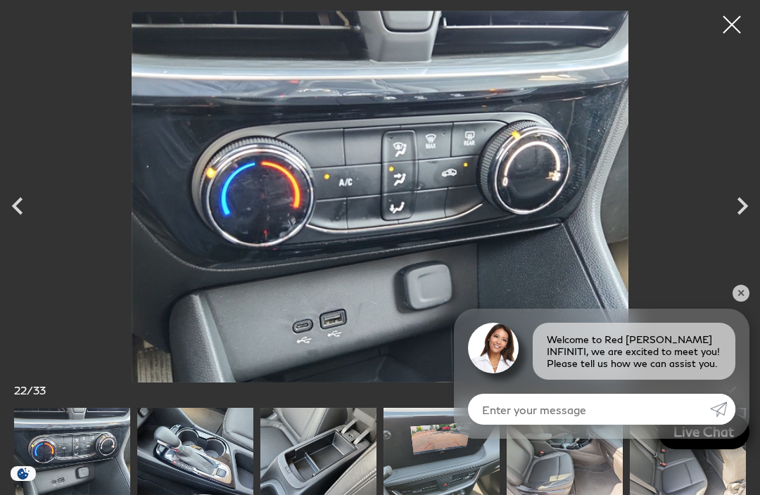
click at [754, 208] on icon "Next" at bounding box center [742, 206] width 35 height 35
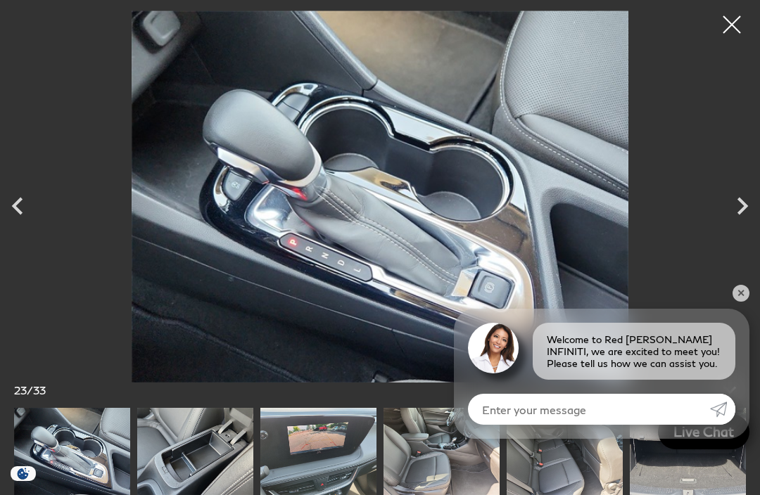
click at [753, 208] on icon "Next" at bounding box center [742, 206] width 35 height 35
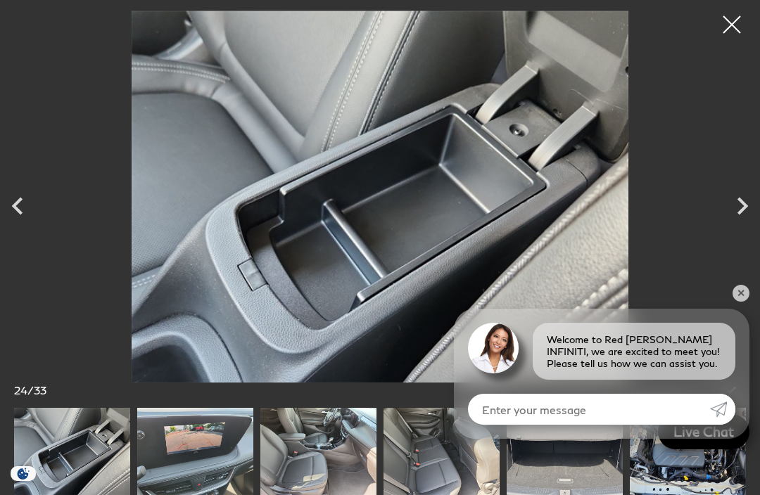
click at [754, 204] on icon "Next" at bounding box center [742, 206] width 35 height 35
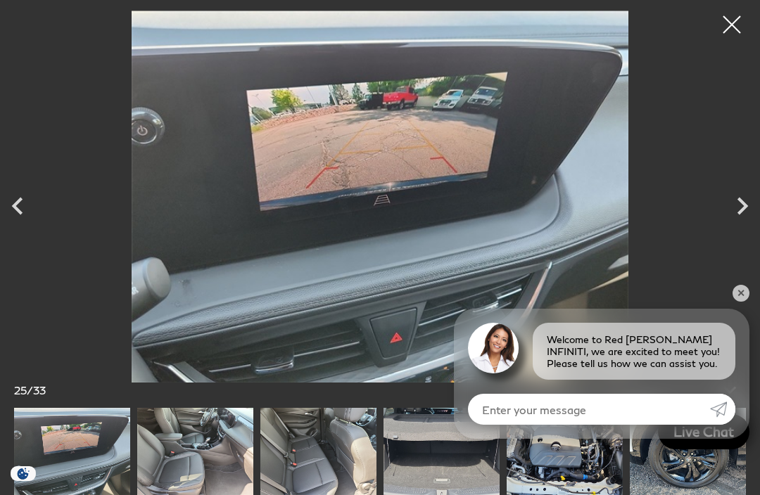
click at [753, 205] on icon "Next" at bounding box center [742, 206] width 35 height 35
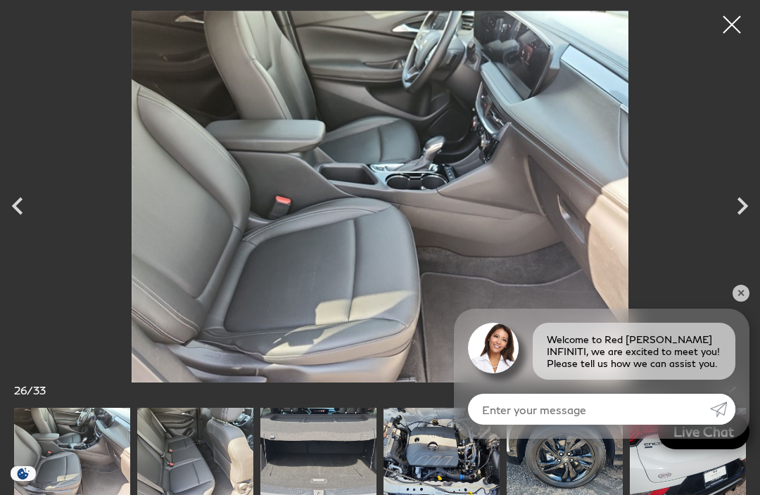
click at [753, 206] on icon "Next" at bounding box center [742, 206] width 35 height 35
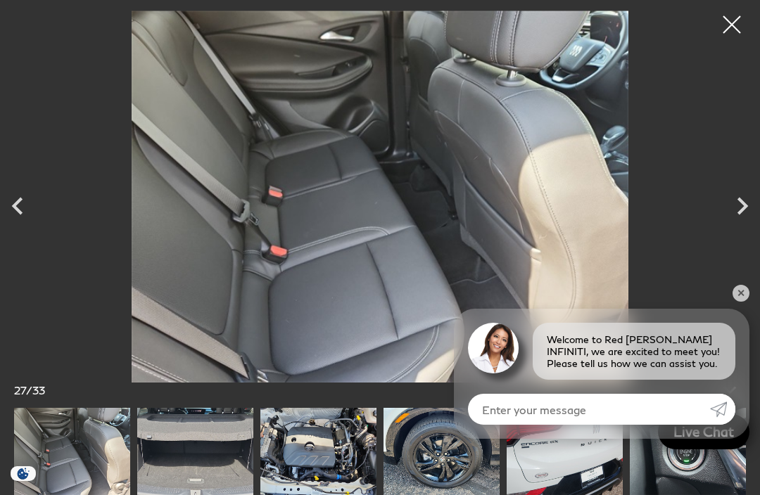
click at [755, 208] on icon "Next" at bounding box center [742, 206] width 35 height 35
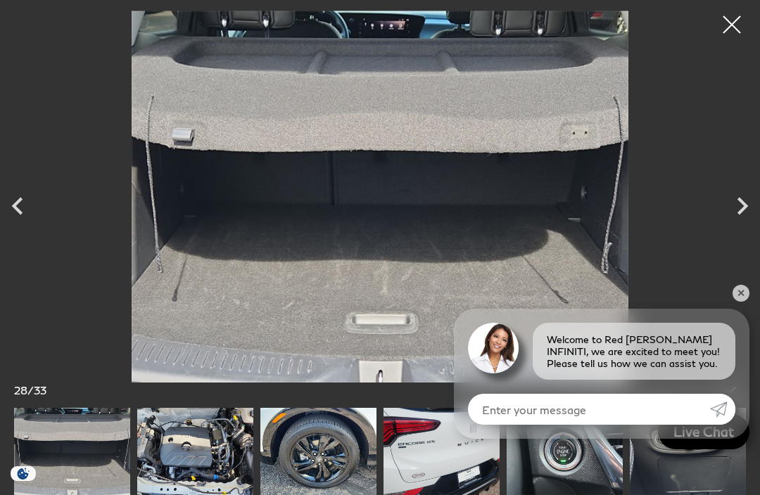
click at [14, 211] on icon "Previous" at bounding box center [17, 206] width 35 height 35
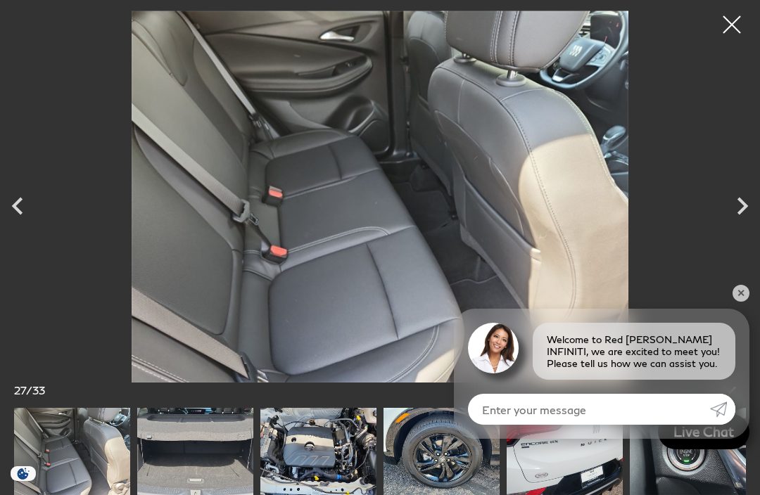
click at [756, 207] on icon "Next" at bounding box center [742, 206] width 35 height 35
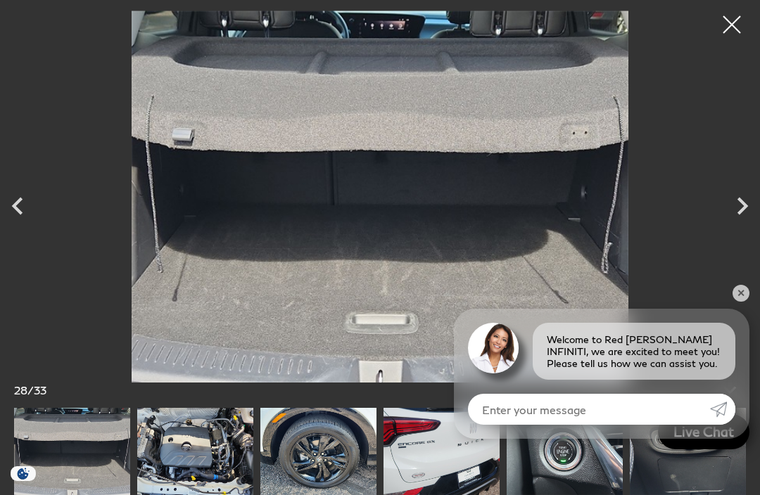
click at [751, 201] on icon "Next" at bounding box center [742, 206] width 35 height 35
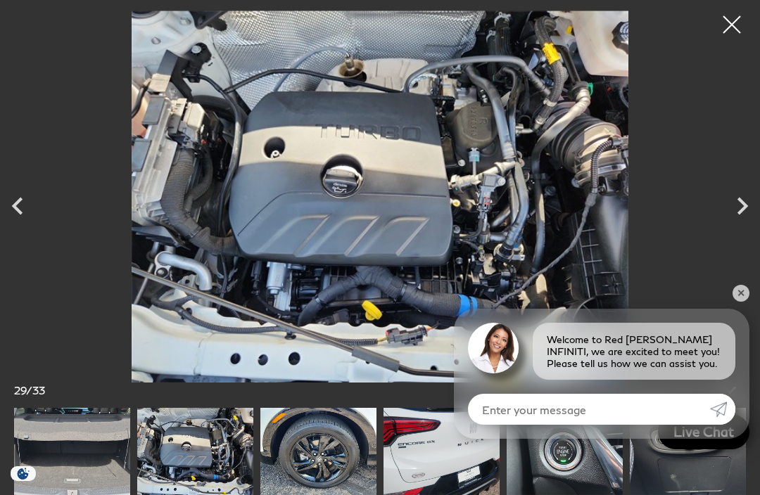
click at [752, 204] on icon "Next" at bounding box center [742, 206] width 35 height 35
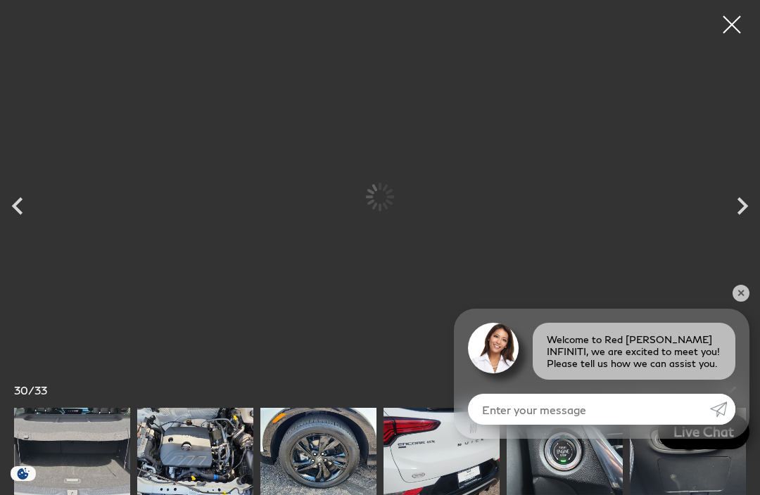
click at [751, 205] on icon "Next" at bounding box center [742, 206] width 35 height 35
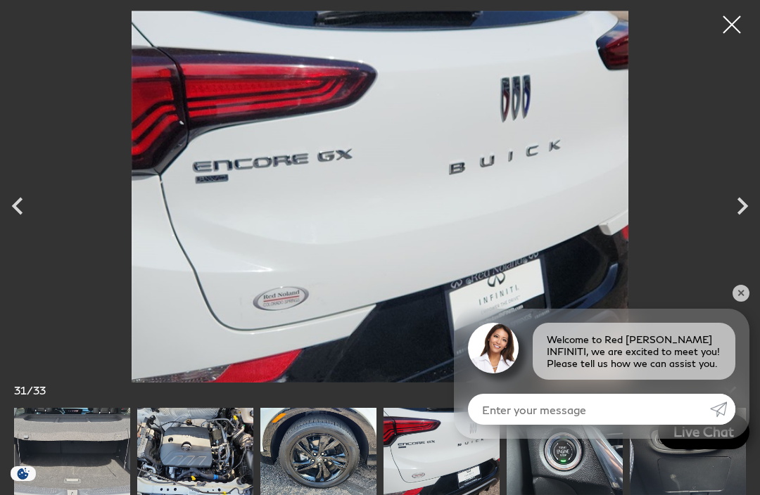
click at [755, 205] on icon "Next" at bounding box center [742, 206] width 35 height 35
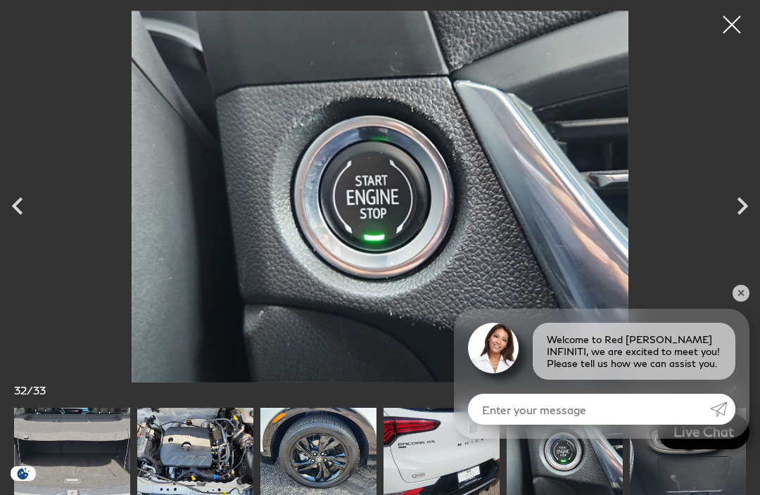
click at [754, 204] on icon "Next" at bounding box center [742, 206] width 35 height 35
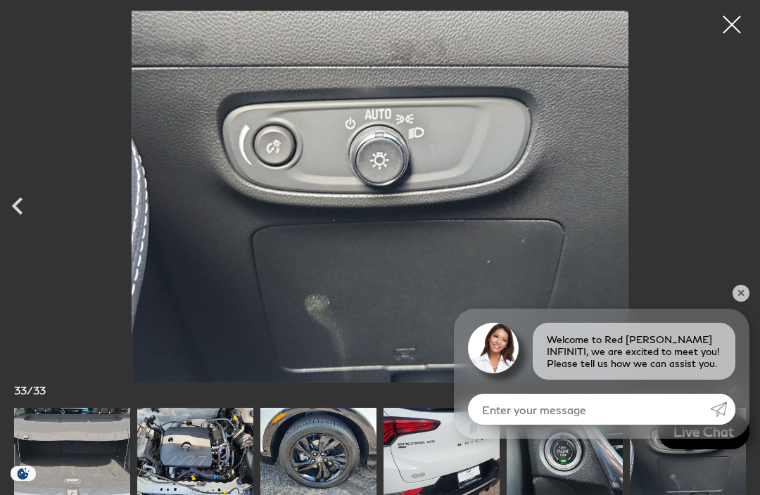
click at [754, 205] on div at bounding box center [380, 197] width 760 height 372
click at [739, 25] on div at bounding box center [731, 24] width 35 height 35
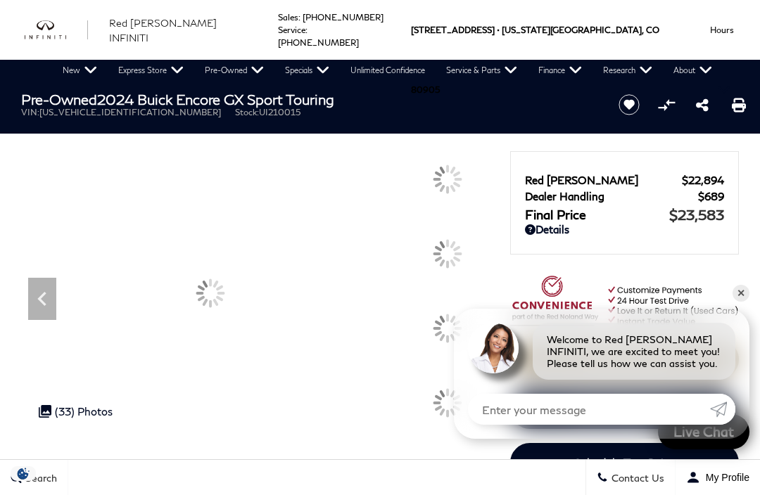
click at [727, 27] on button "Hours" at bounding box center [721, 30] width 55 height 60
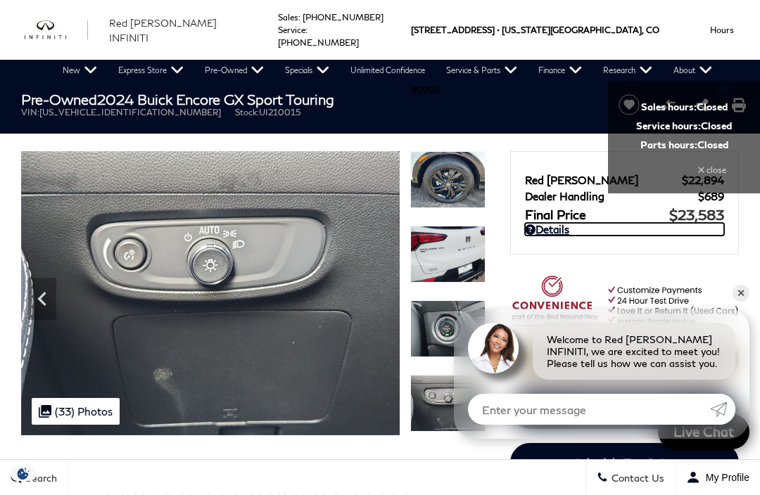
click at [710, 236] on link "Details" at bounding box center [624, 229] width 199 height 13
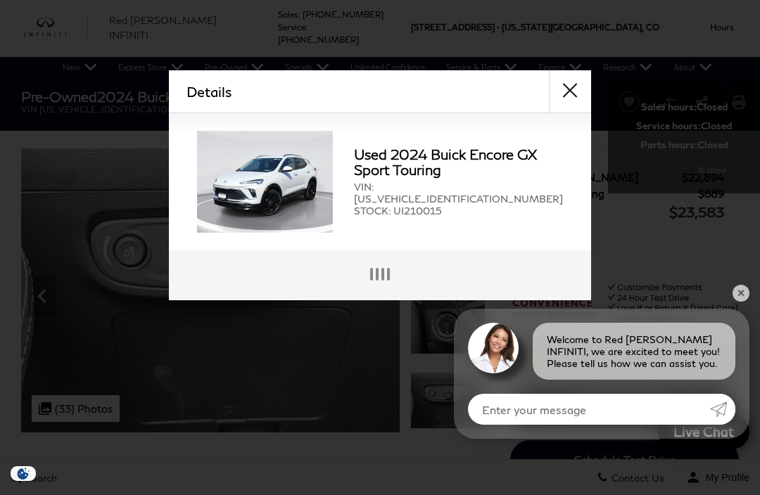
scroll to position [4, 0]
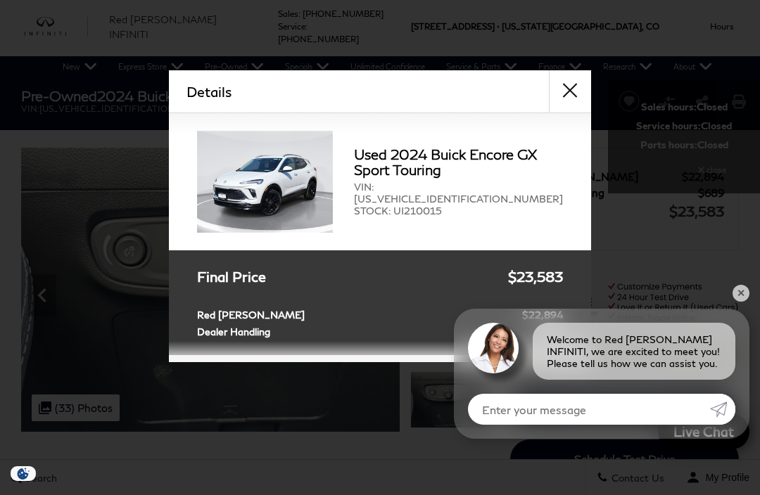
click at [577, 87] on button "close" at bounding box center [570, 91] width 42 height 42
